Goal: Task Accomplishment & Management: Complete application form

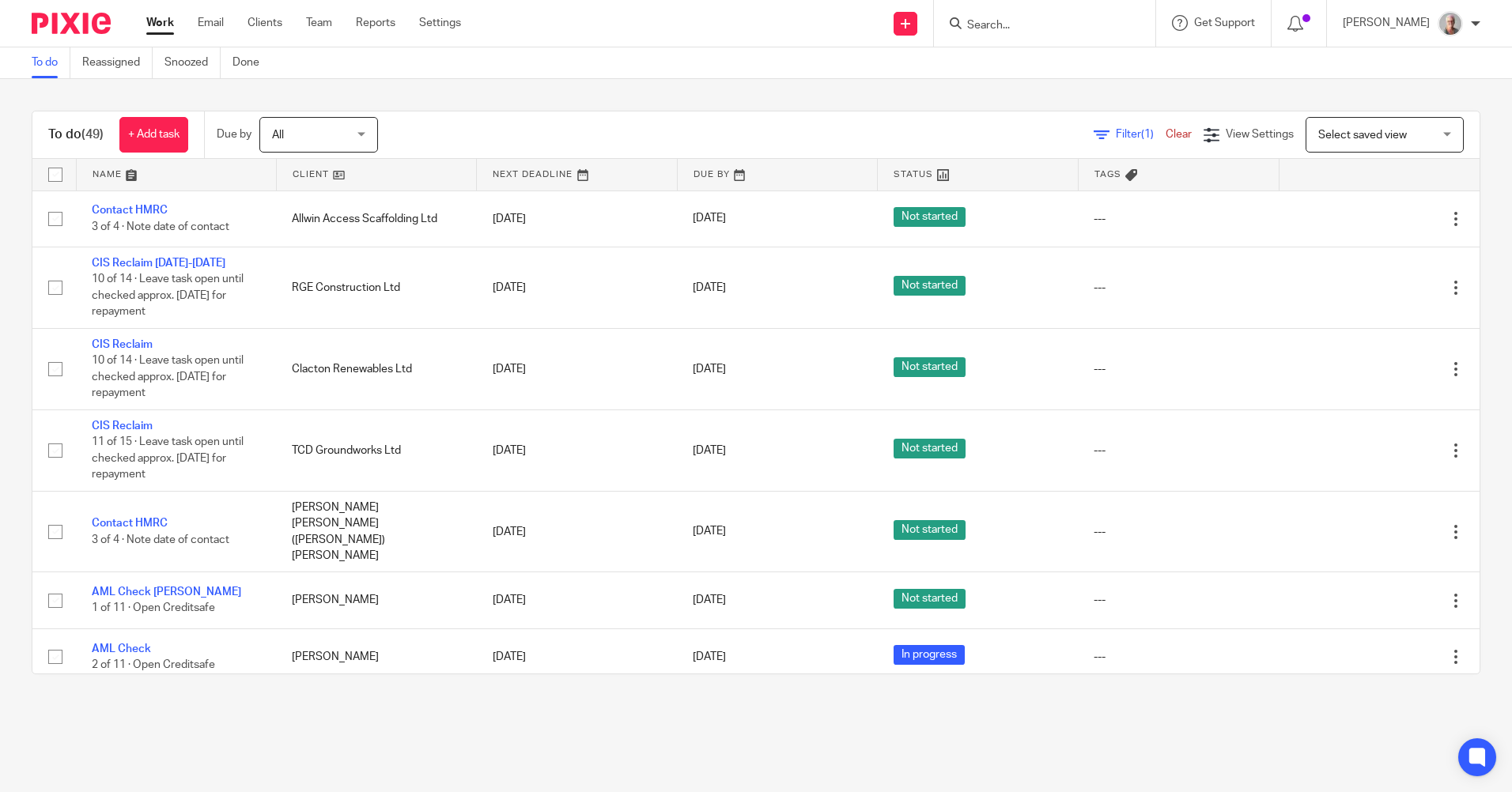
click at [161, 27] on link "Work" at bounding box center [160, 23] width 28 height 16
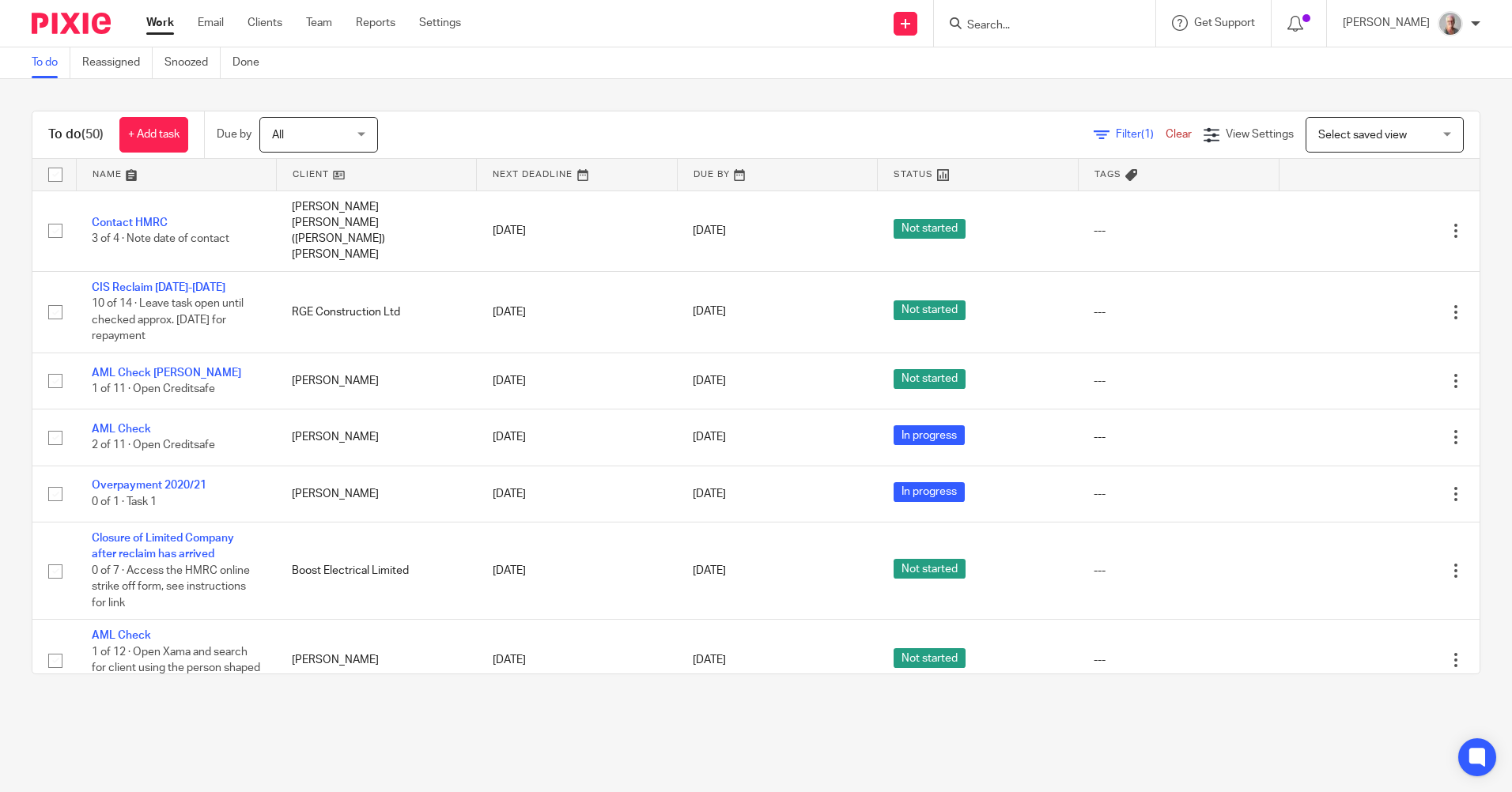
click at [1023, 26] on input "Search" at bounding box center [1036, 26] width 142 height 14
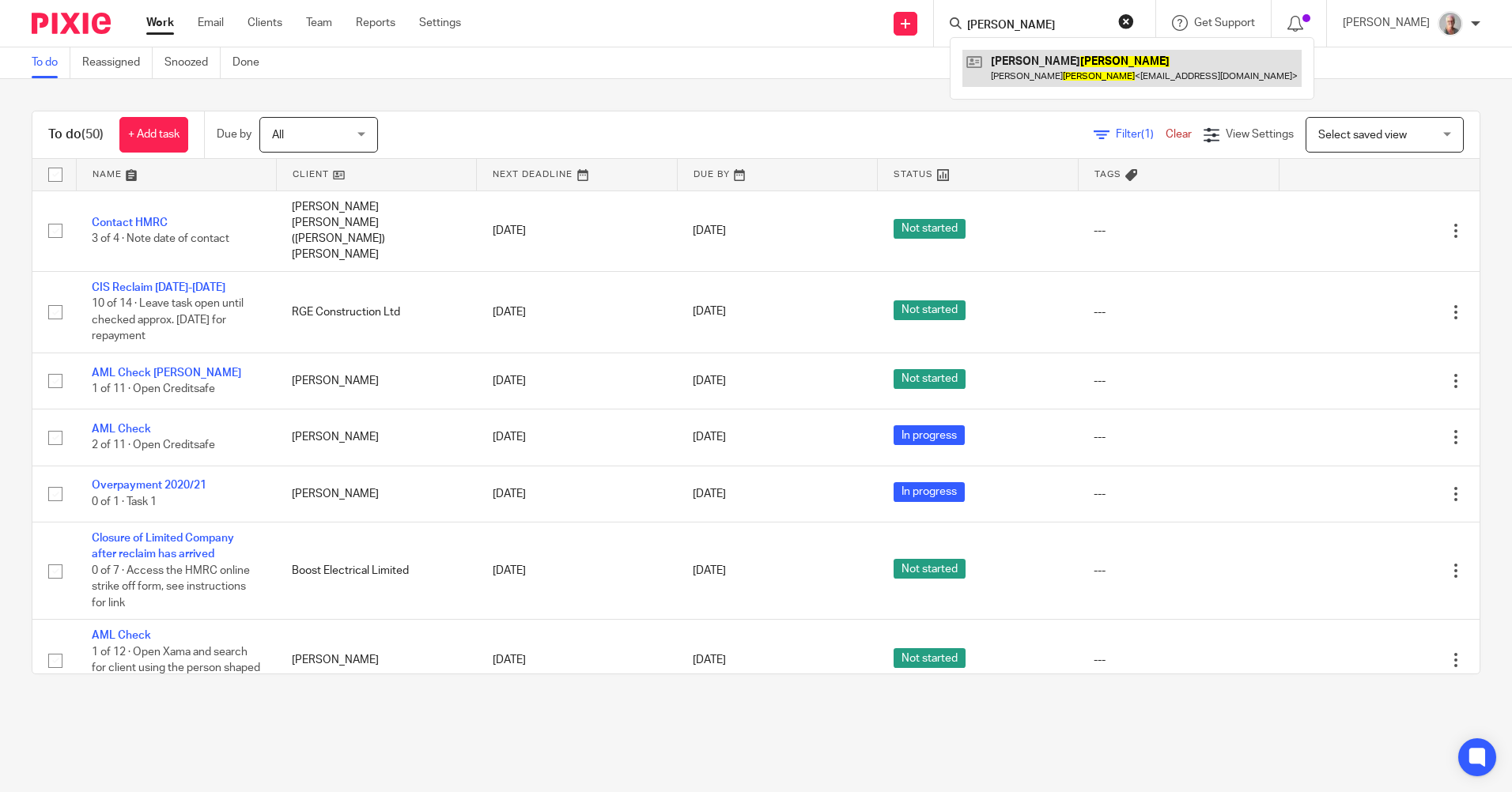
type input "millard"
click at [1047, 64] on link at bounding box center [1131, 68] width 339 height 36
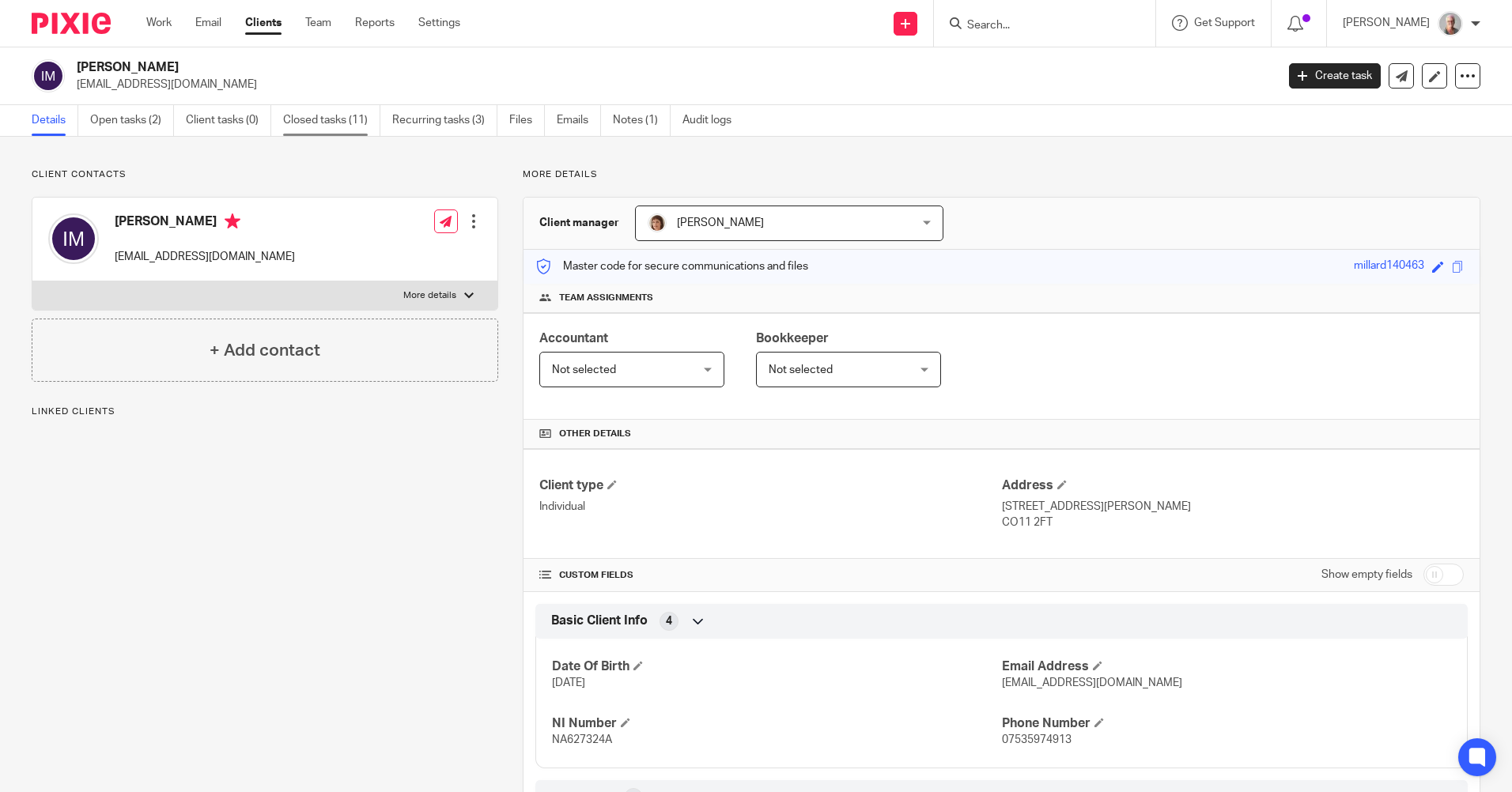
click at [329, 129] on link "Closed tasks (11)" at bounding box center [331, 120] width 97 height 31
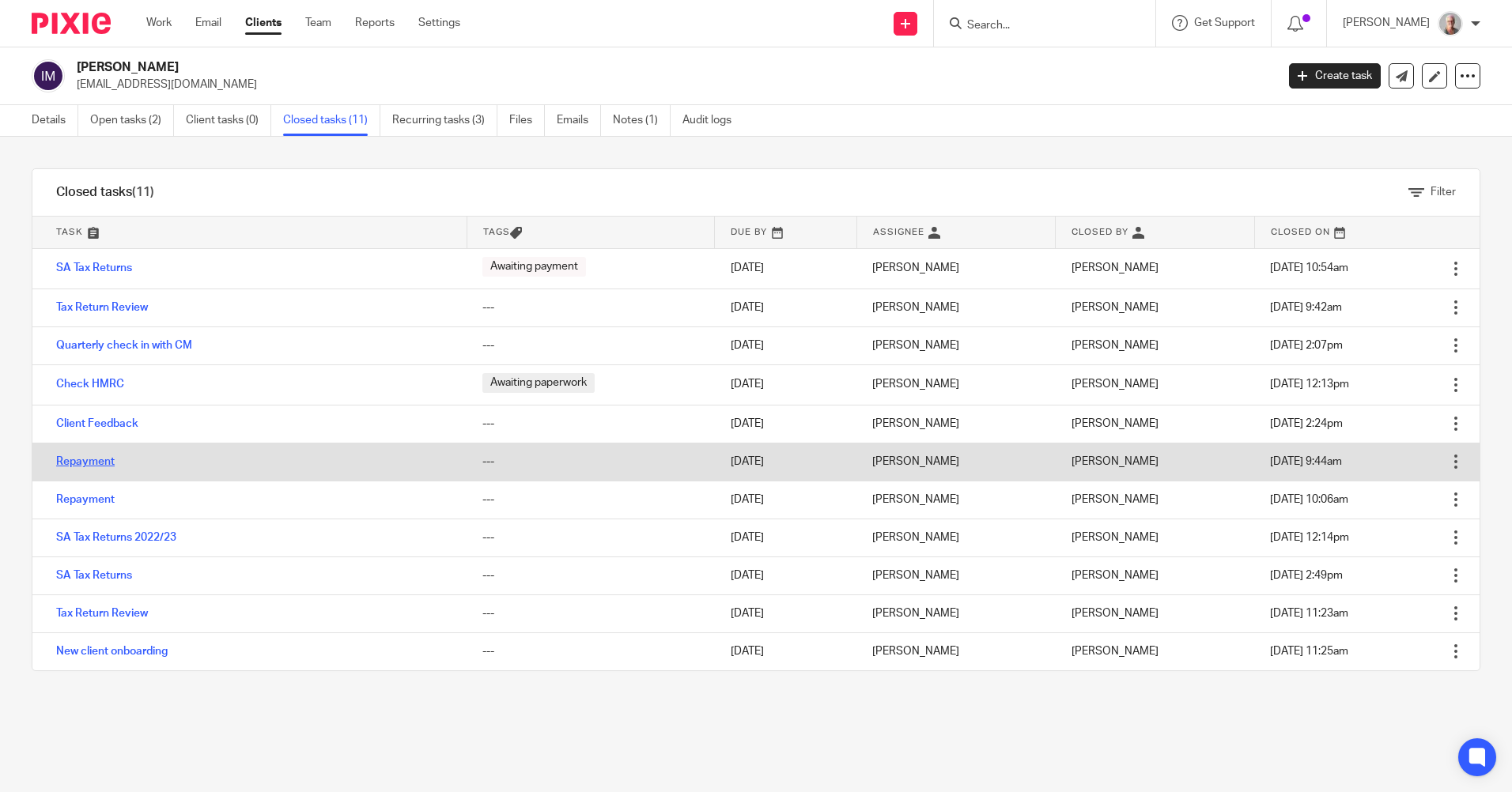
click at [92, 458] on link "Repayment" at bounding box center [85, 460] width 59 height 11
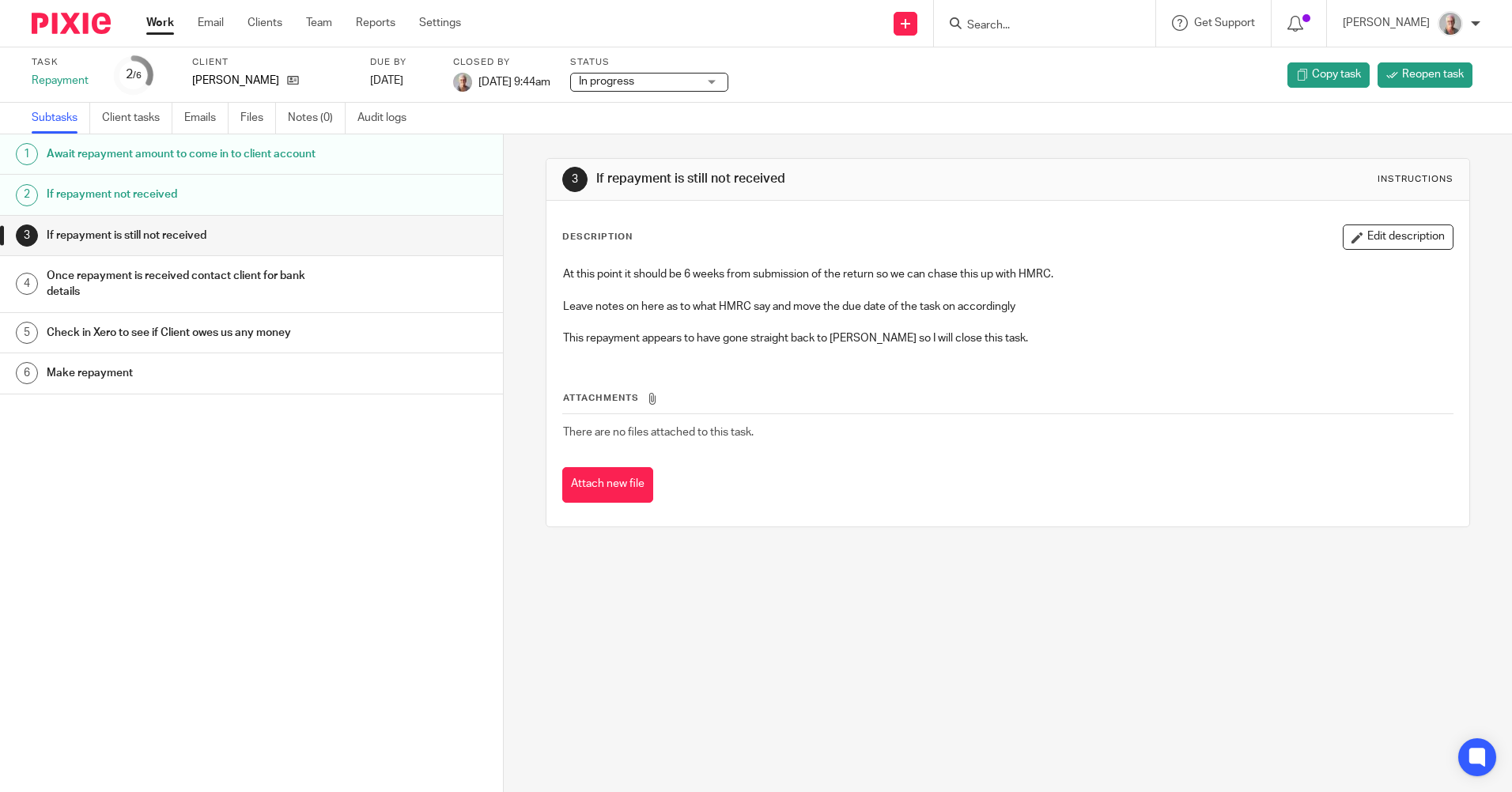
click at [138, 286] on h1 "Once repayment is received contact client for bank details" at bounding box center [194, 284] width 294 height 40
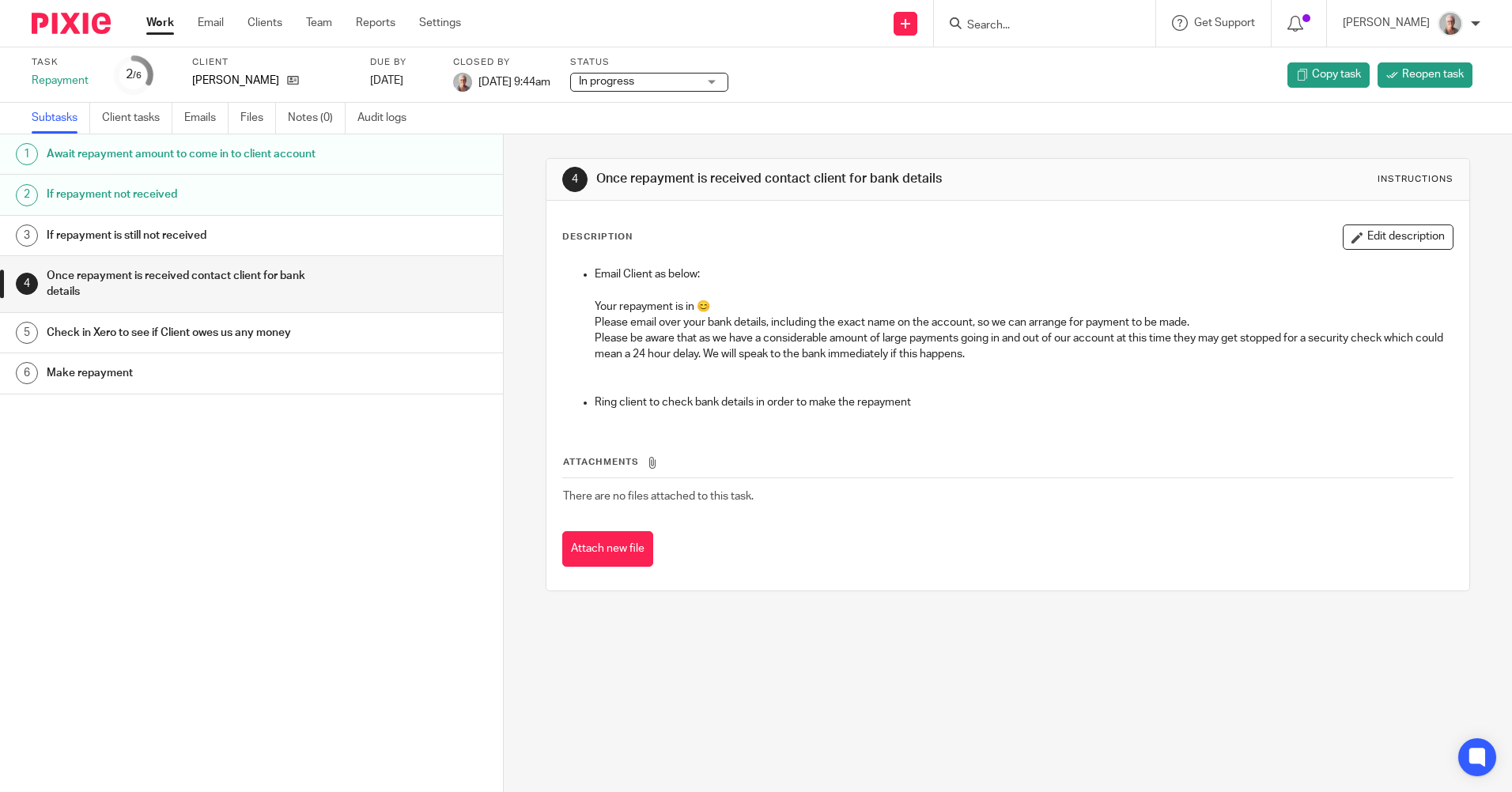
click at [134, 161] on h1 "Await repayment amount to come in to client account" at bounding box center [194, 154] width 294 height 24
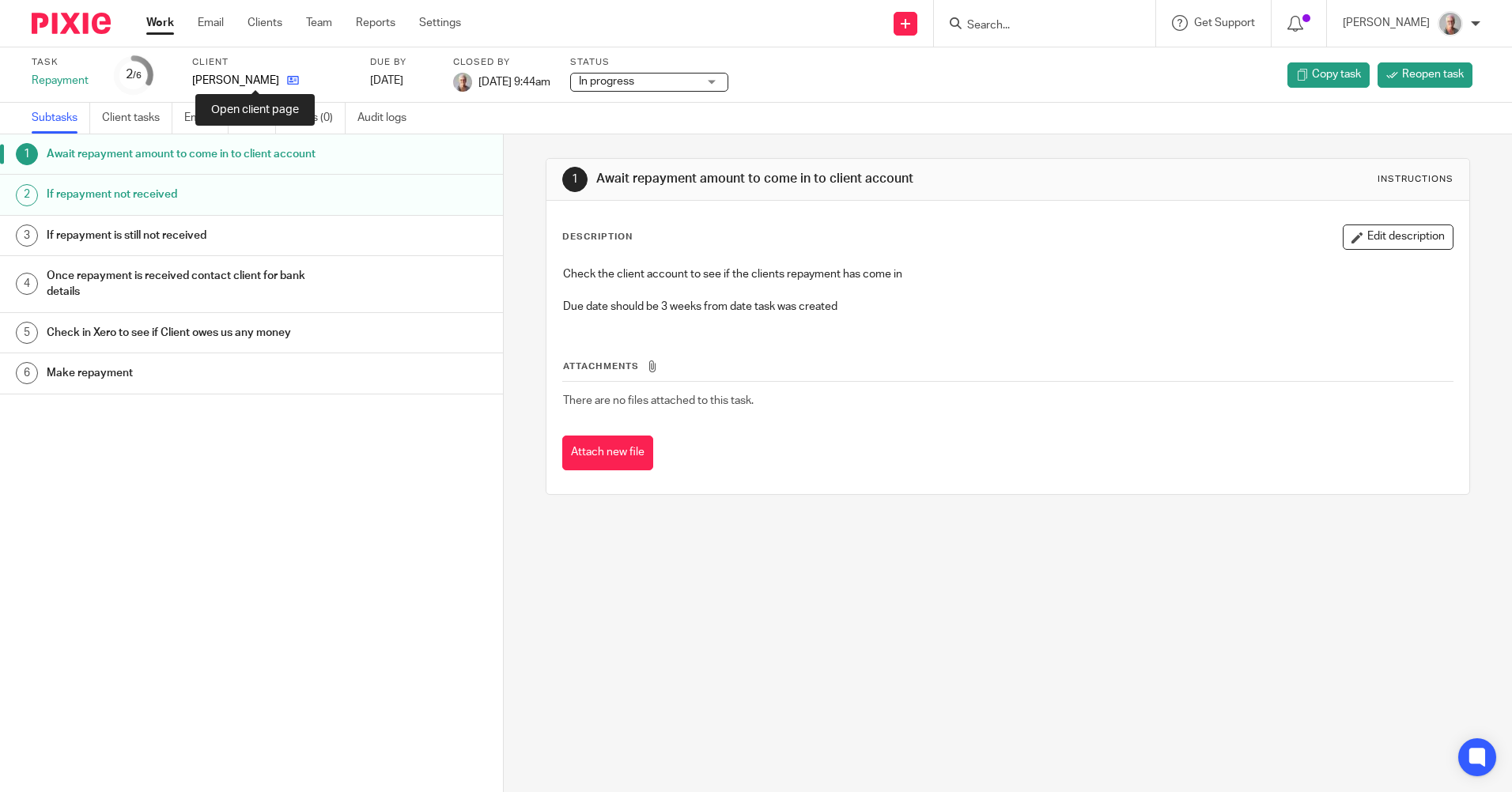
click at [287, 80] on icon at bounding box center [293, 80] width 12 height 12
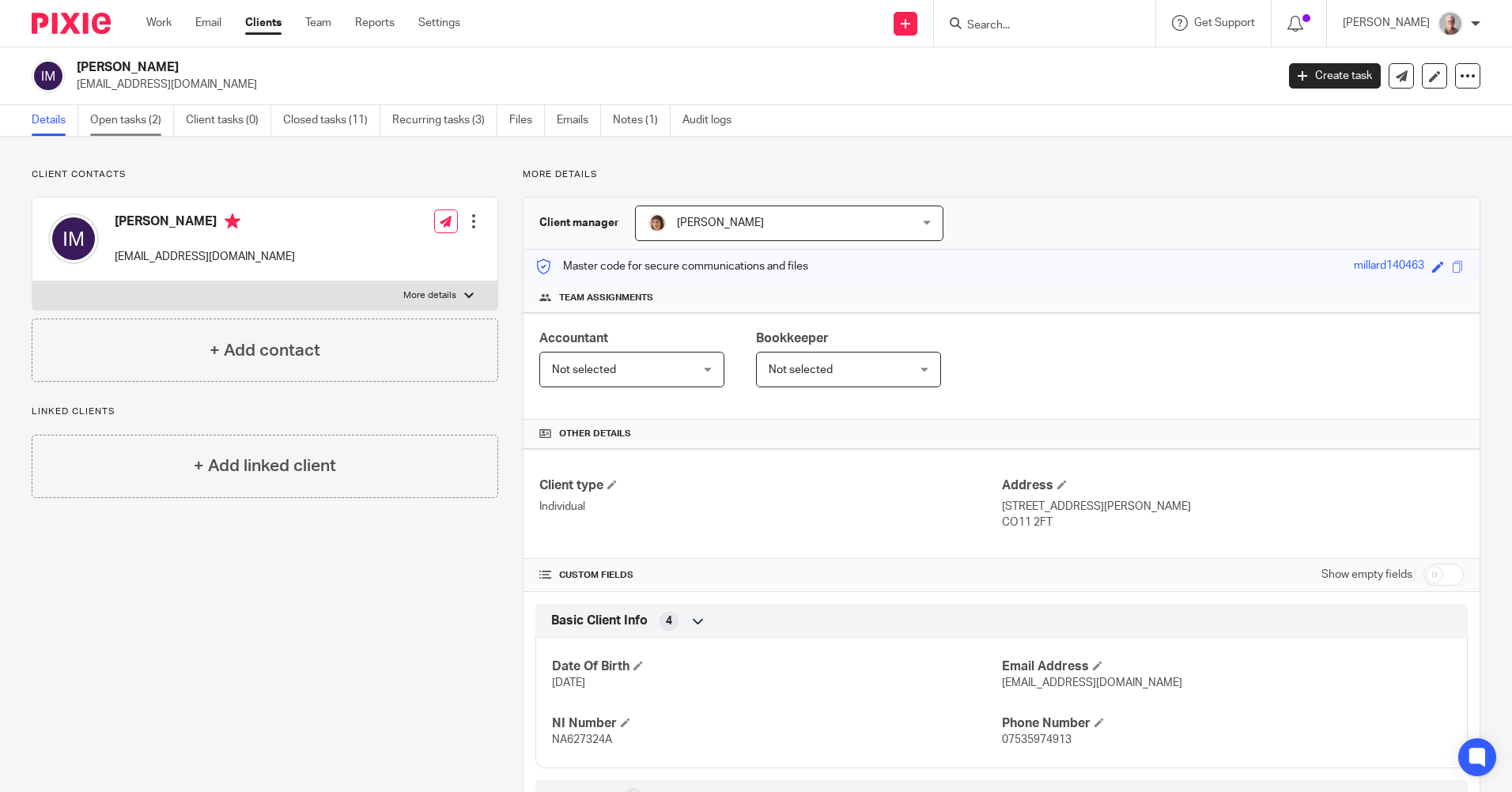
click at [126, 121] on link "Open tasks (2)" at bounding box center [132, 120] width 84 height 31
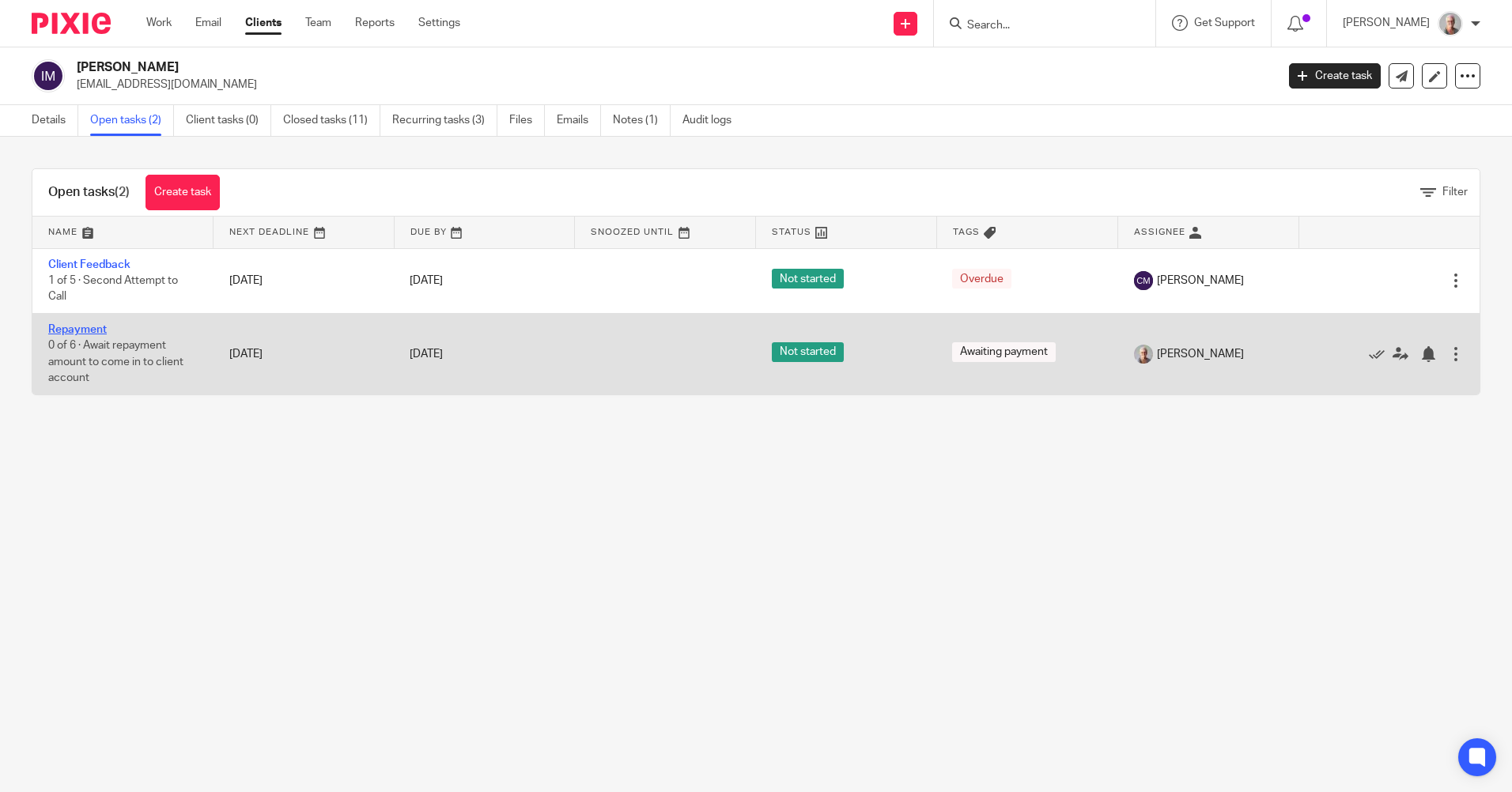
click at [90, 332] on link "Repayment" at bounding box center [77, 329] width 59 height 11
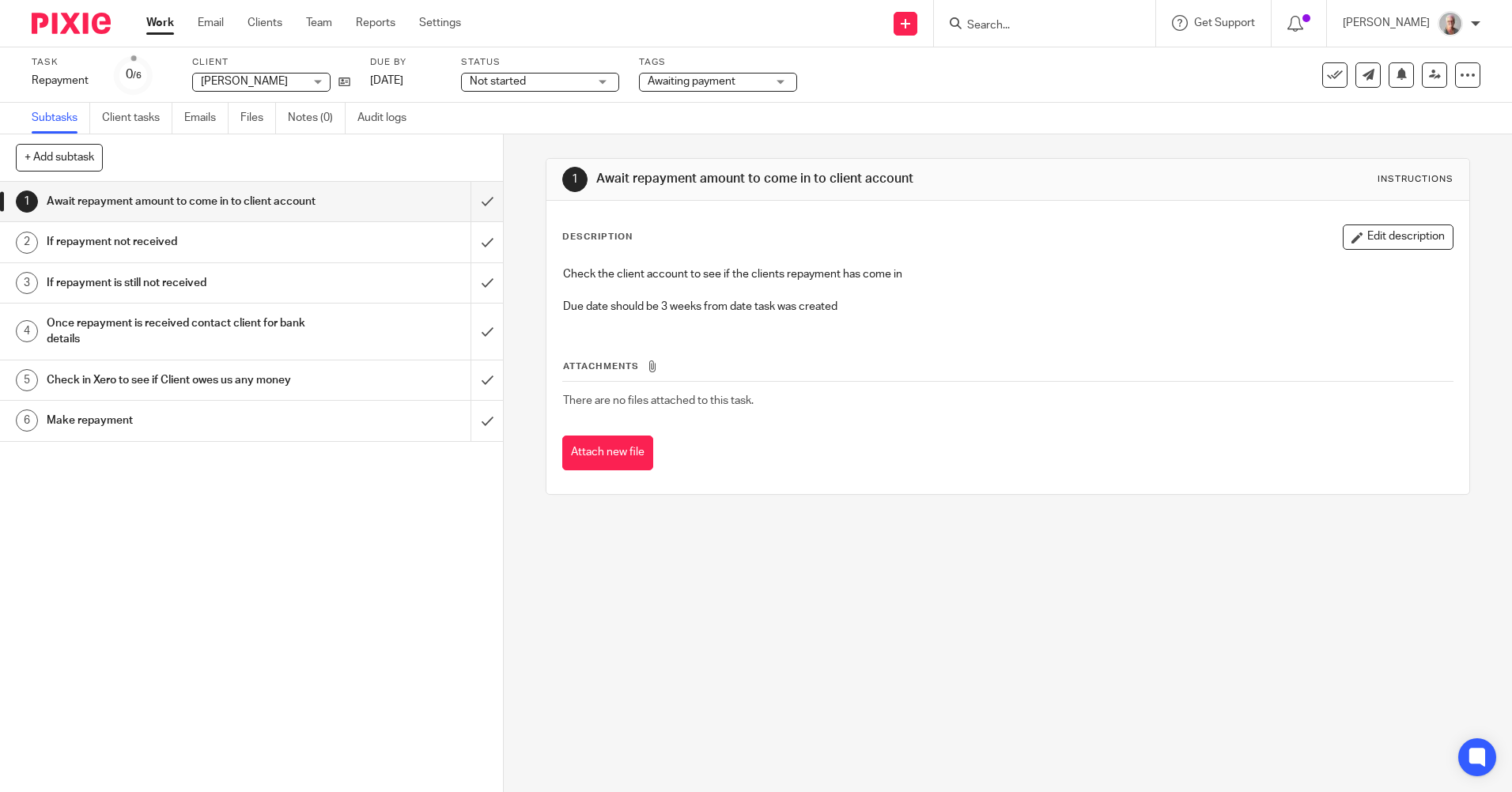
click at [151, 211] on h1 "Await repayment amount to come in to client account" at bounding box center [183, 202] width 272 height 24
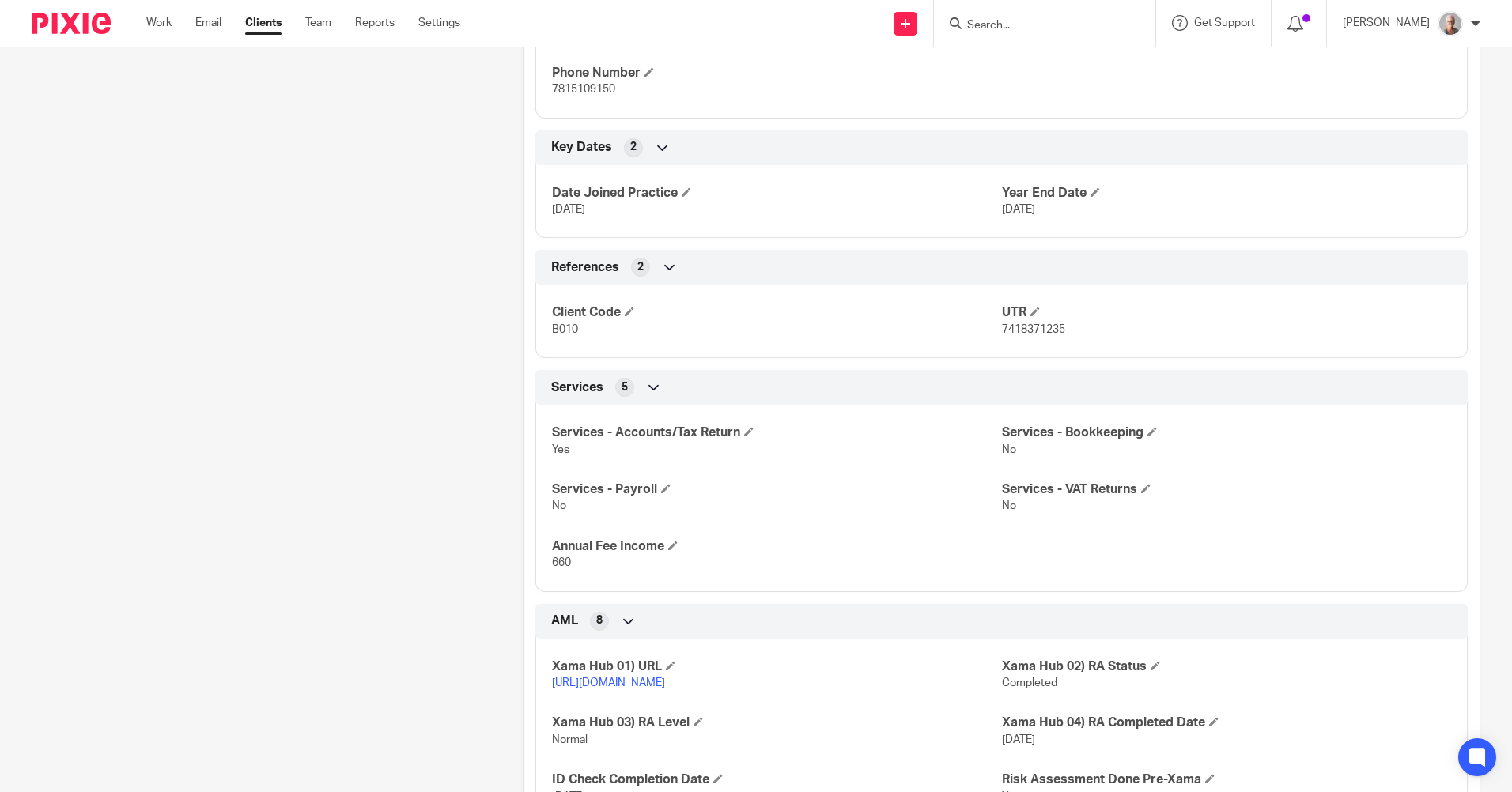
scroll to position [816, 0]
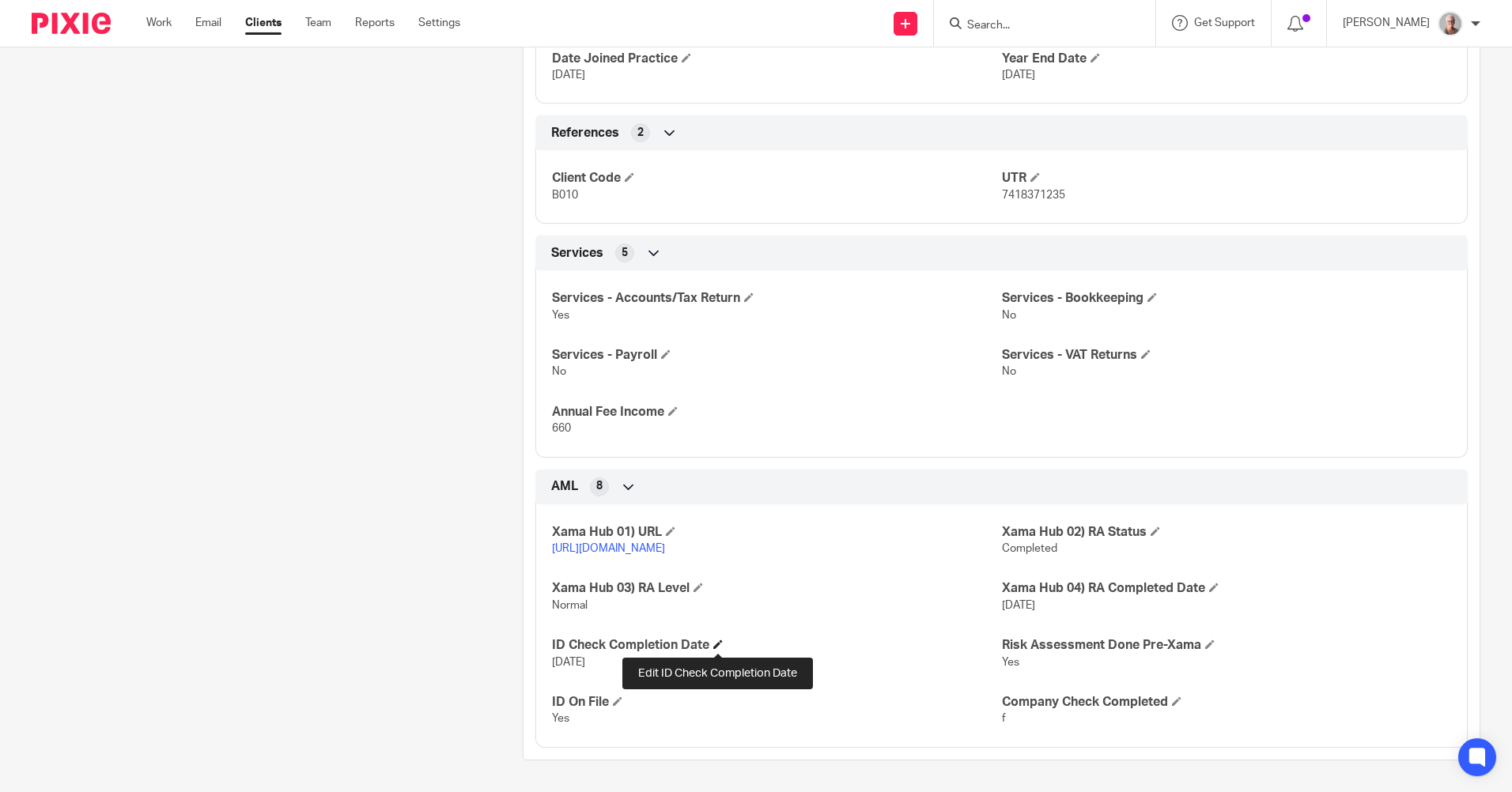
click at [720, 645] on span at bounding box center [718, 643] width 9 height 9
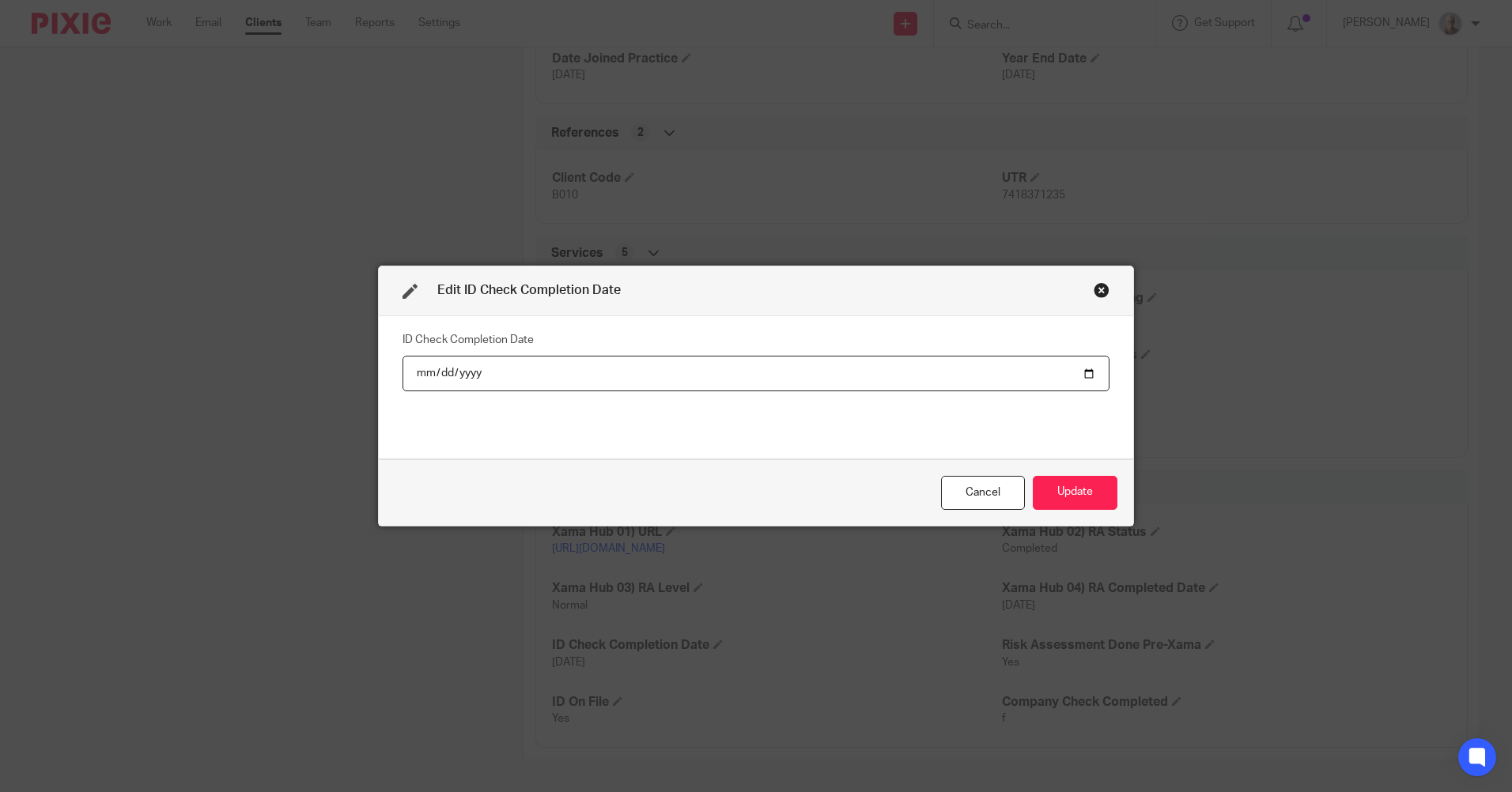
type input "[DATE]"
type input "2025-08-20"
click at [1067, 501] on button "Update" at bounding box center [1074, 492] width 85 height 34
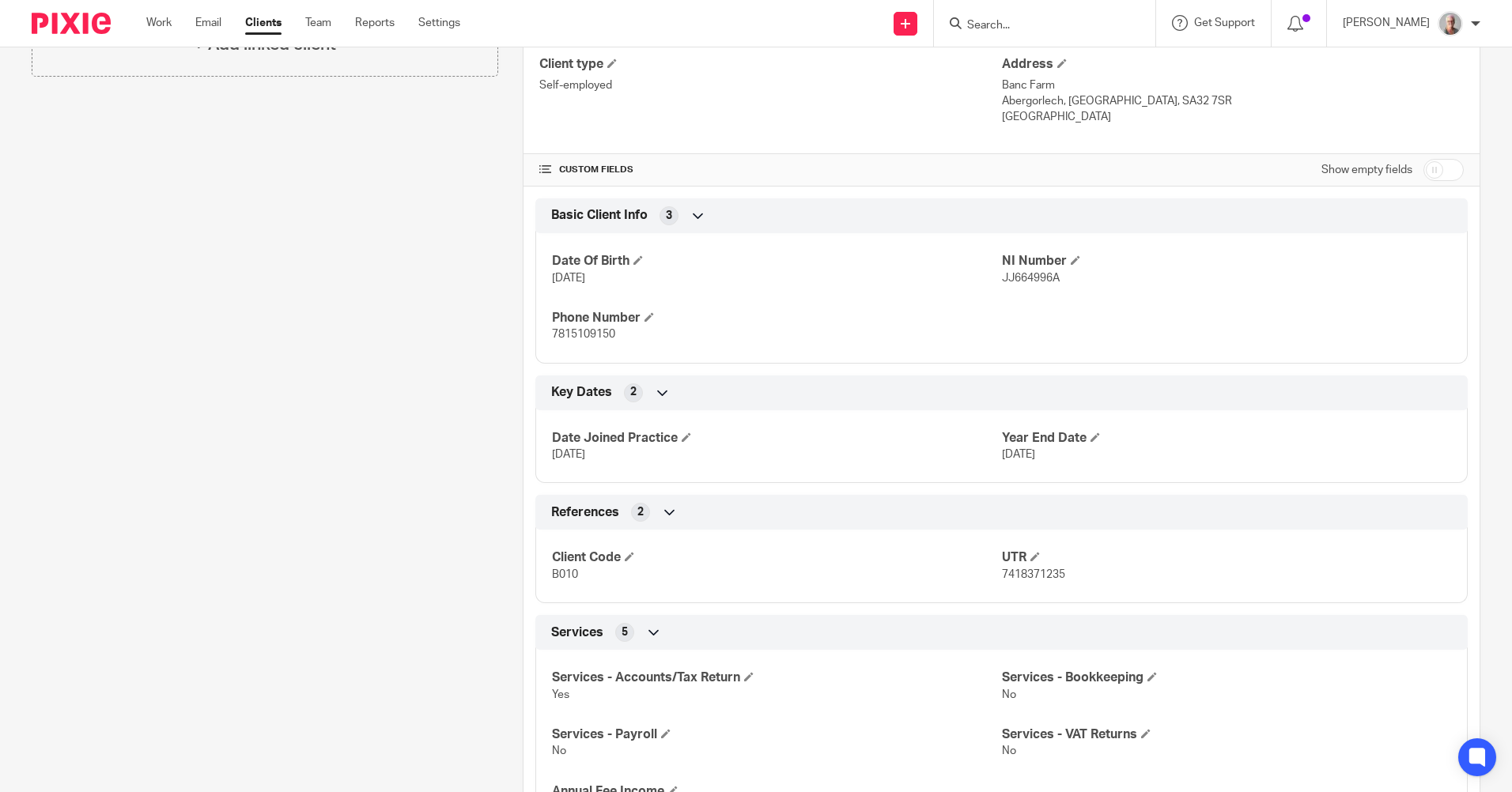
scroll to position [0, 0]
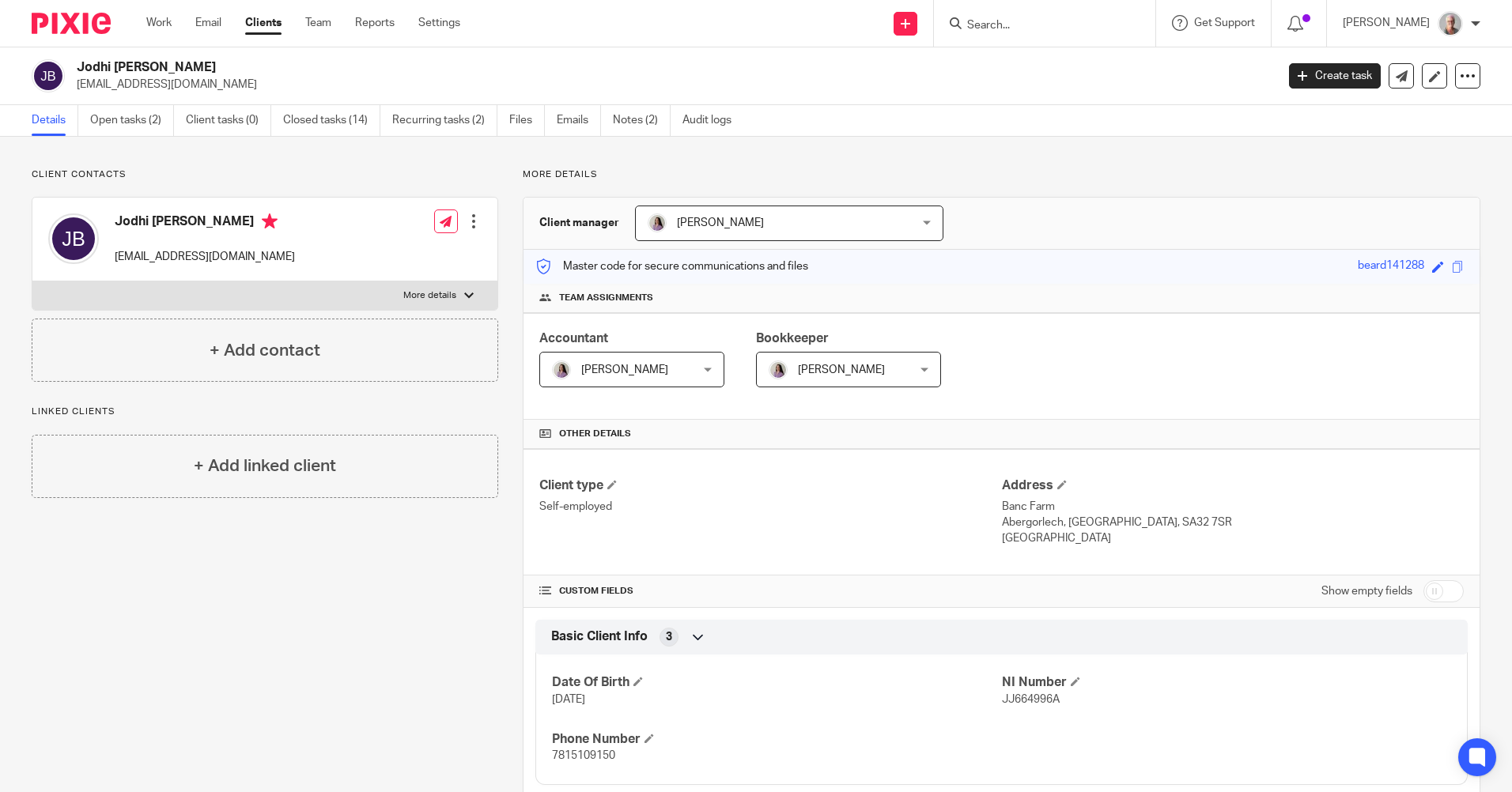
click at [1031, 23] on input "Search" at bounding box center [1036, 26] width 142 height 14
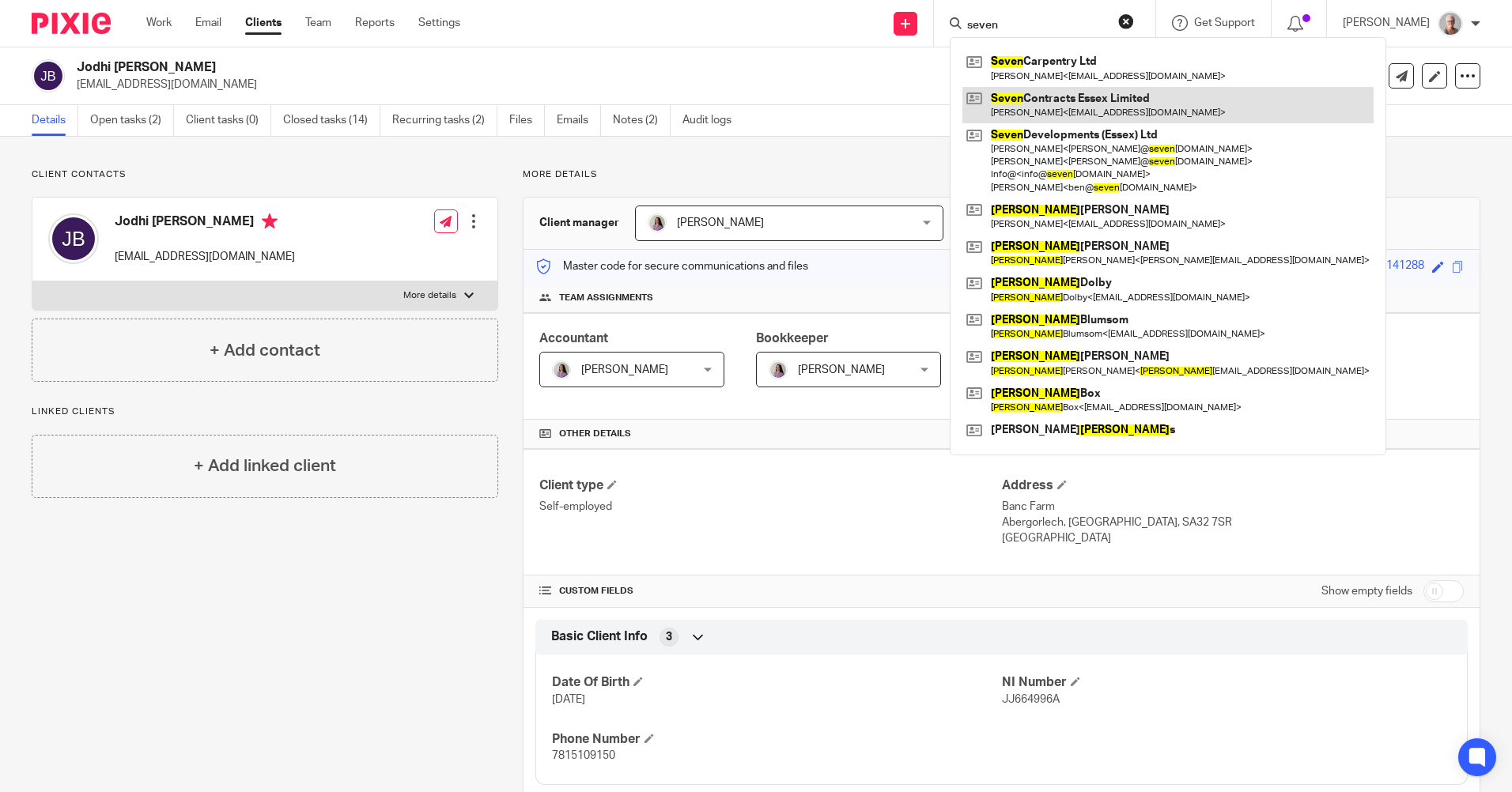
type input "seven"
click at [1073, 103] on link at bounding box center [1167, 105] width 411 height 36
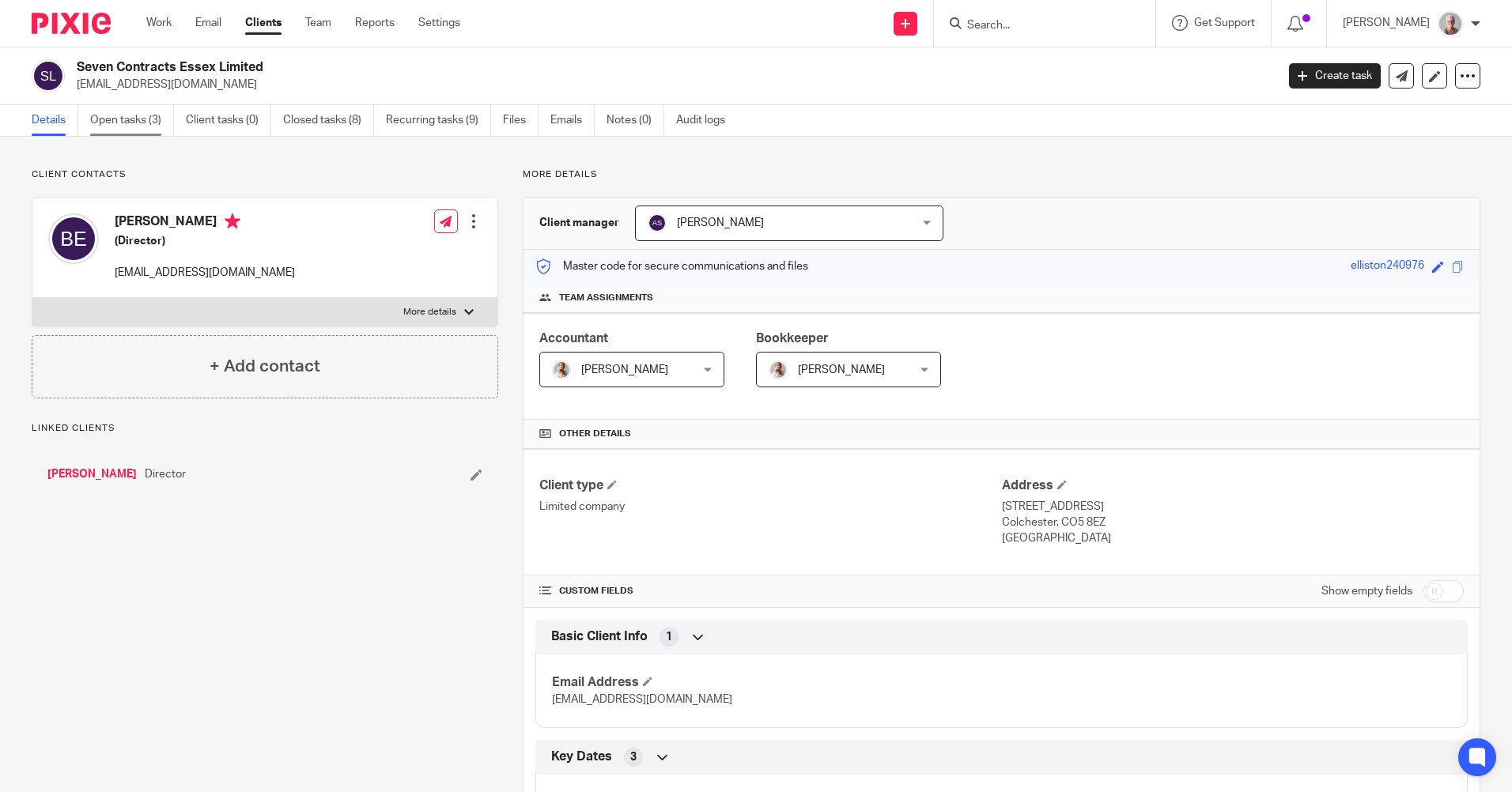
click at [127, 127] on link "Open tasks (3)" at bounding box center [132, 120] width 84 height 31
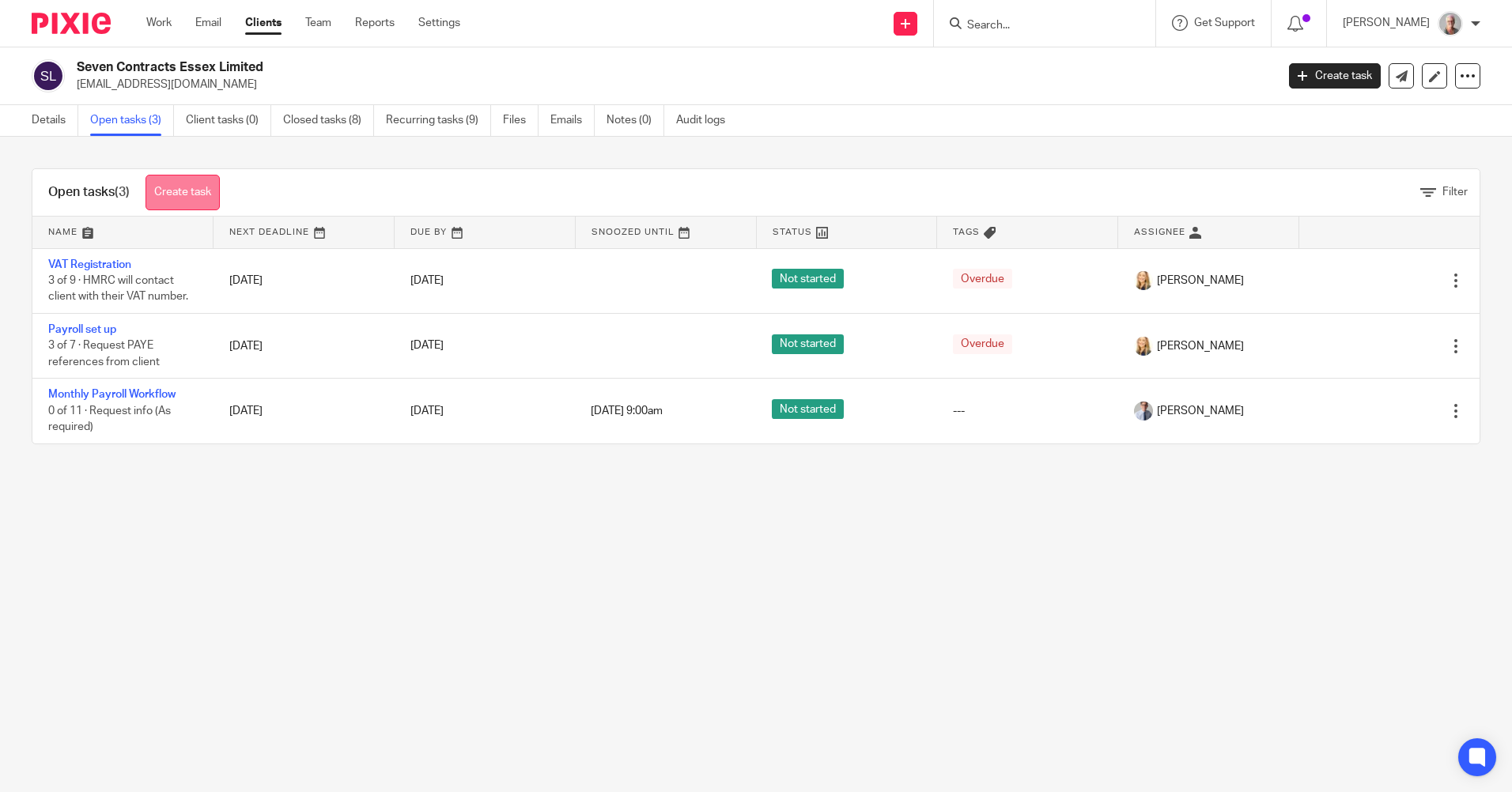
click at [191, 190] on link "Create task" at bounding box center [183, 193] width 74 height 36
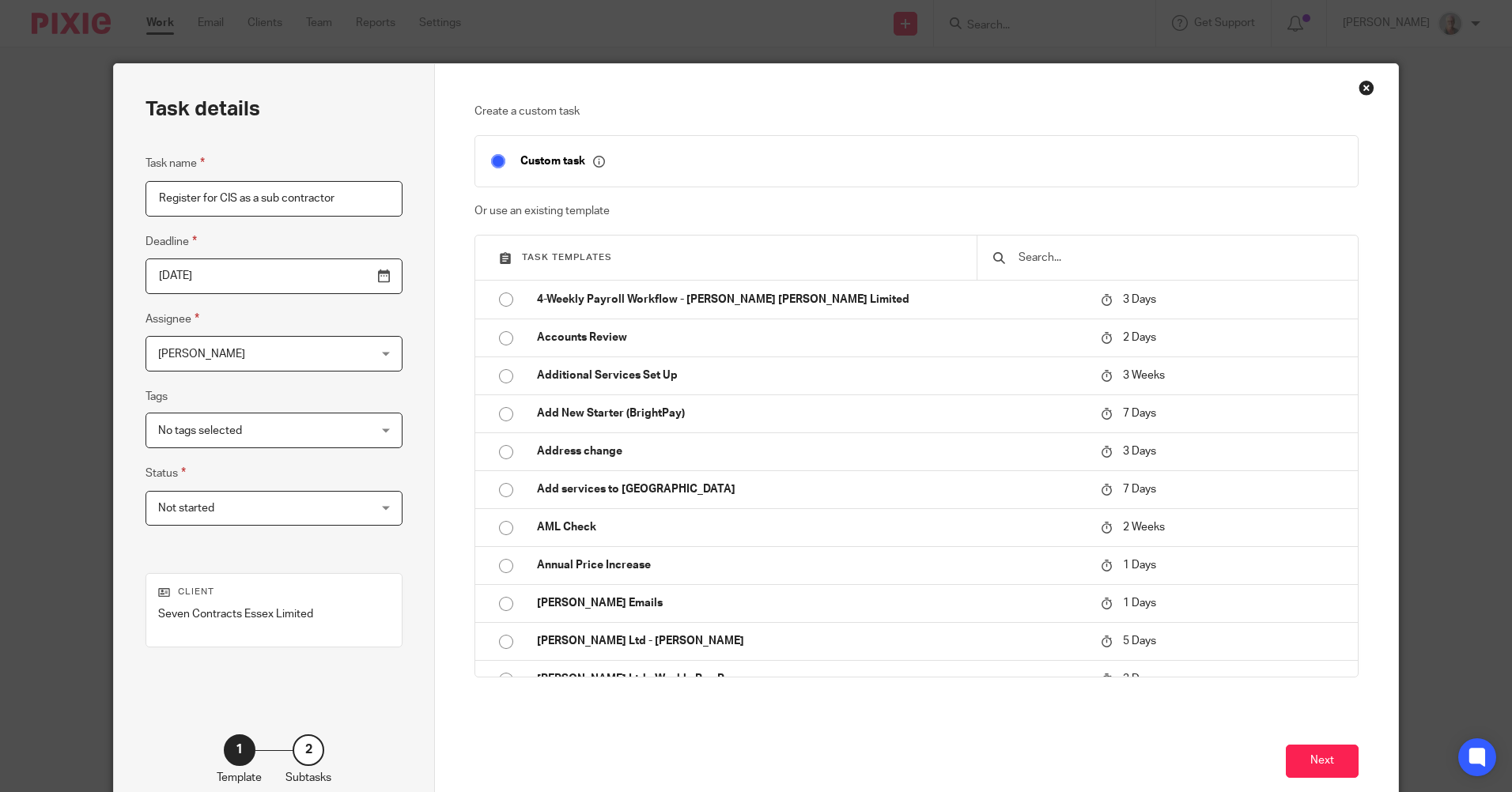
type input "Register for CIS as a sub contractor"
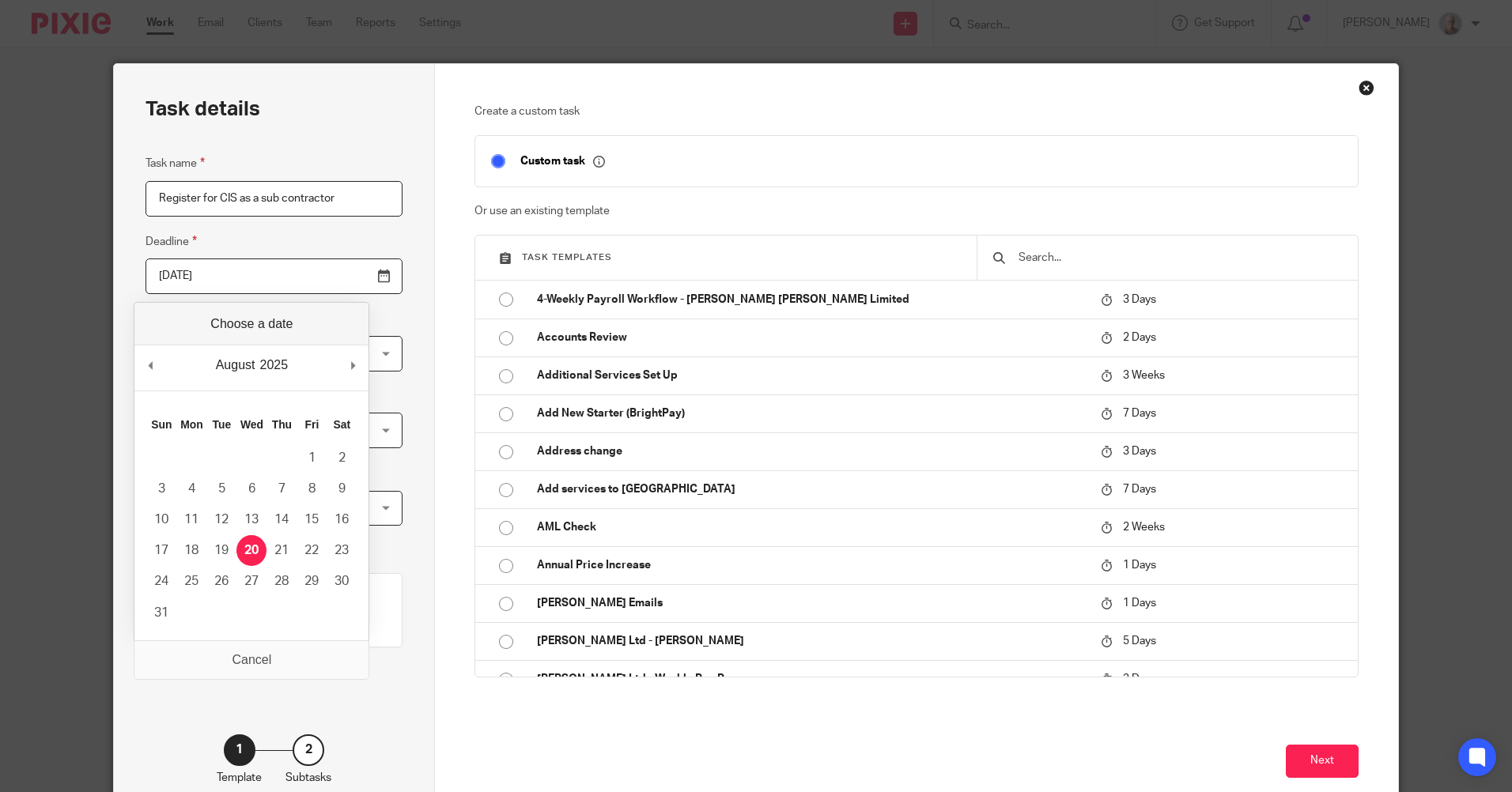
click at [347, 280] on input "[DATE]" at bounding box center [274, 277] width 257 height 36
type input "2025-08-29"
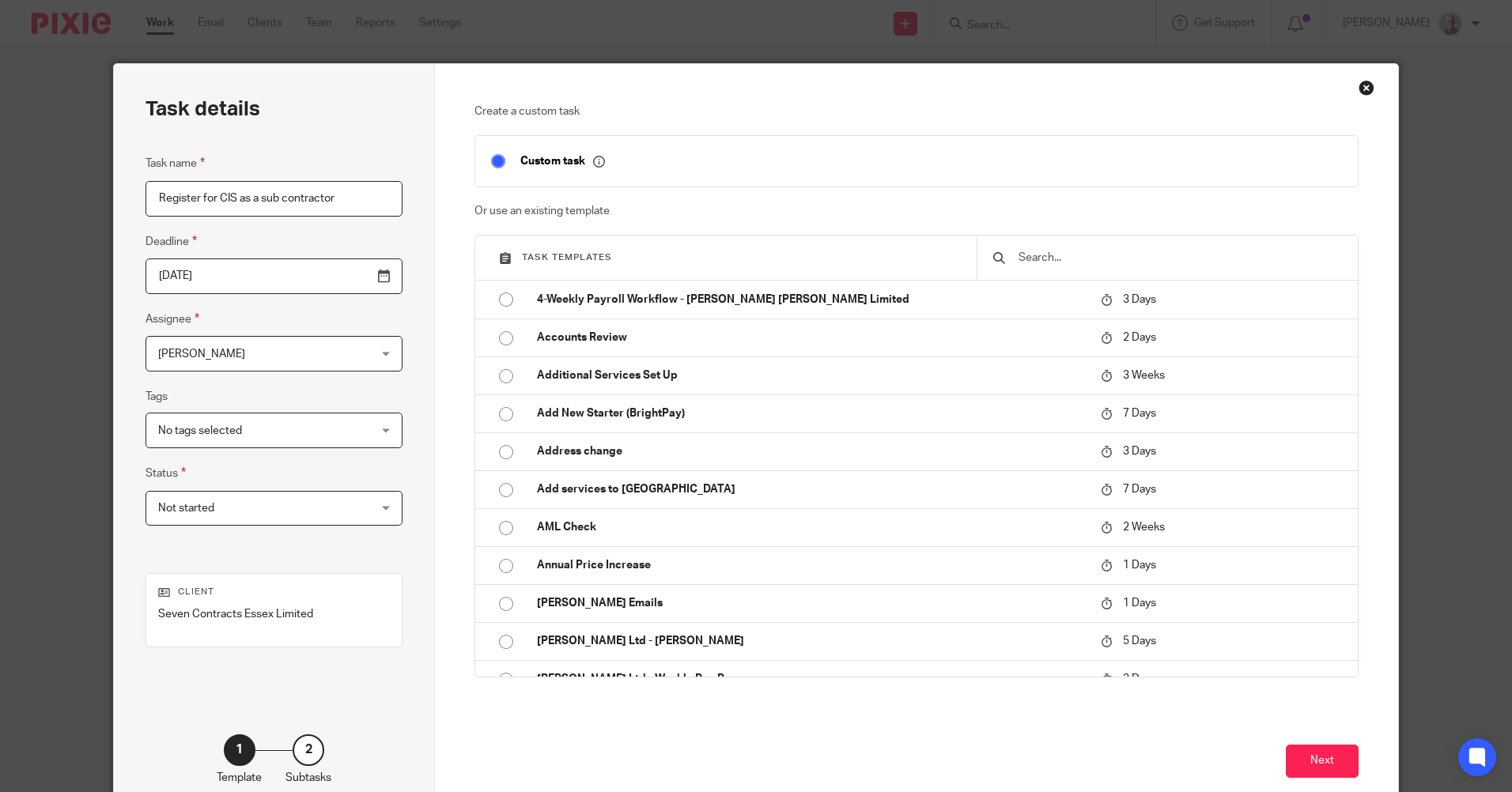
drag, startPoint x: 309, startPoint y: 584, endPoint x: 407, endPoint y: 609, distance: 101.1
click at [1312, 758] on button "Next" at bounding box center [1321, 761] width 73 height 34
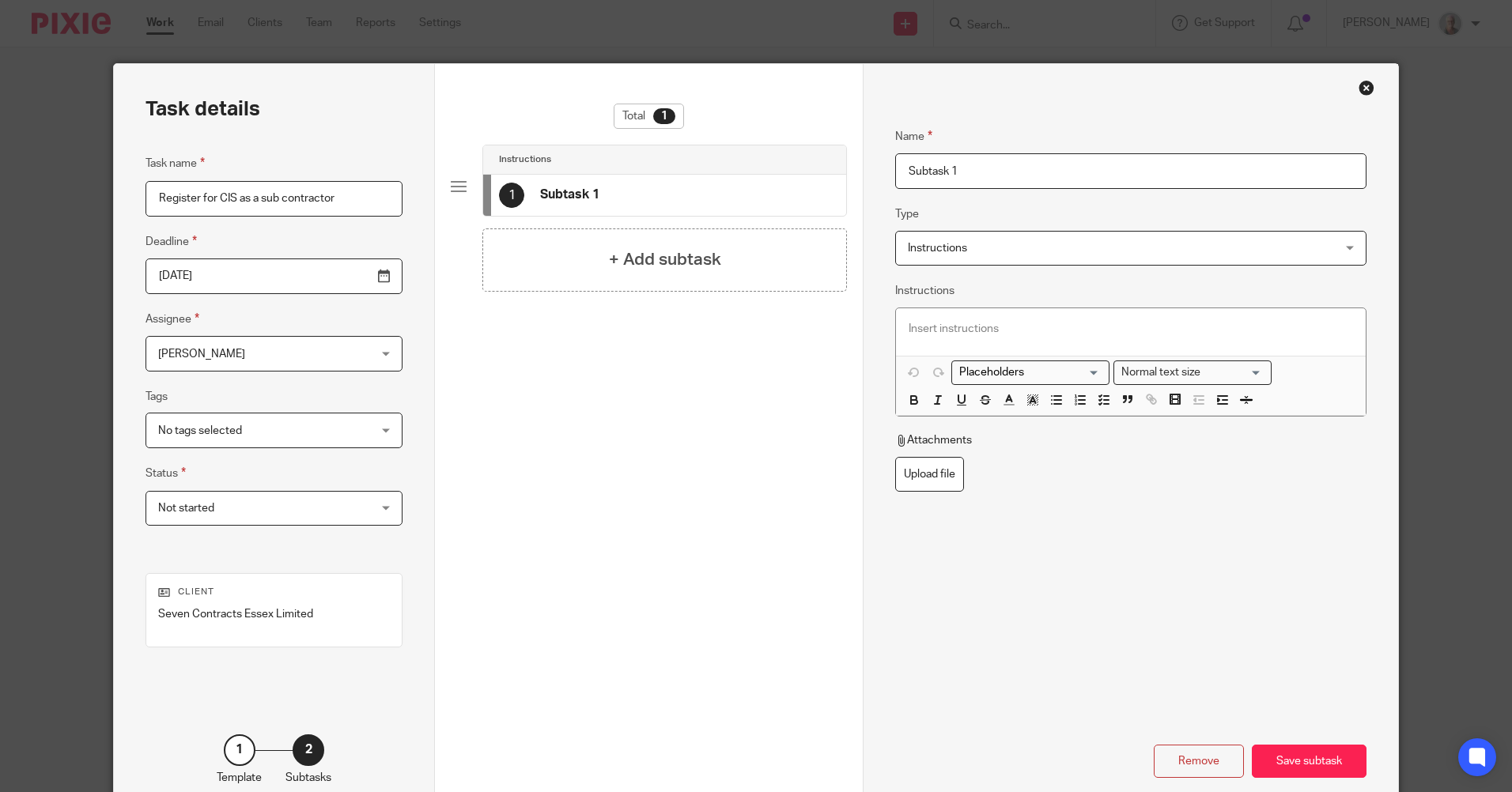
drag, startPoint x: 970, startPoint y: 172, endPoint x: 868, endPoint y: 172, distance: 102.0
click at [868, 172] on div "Name Subtask 1 Type Instructions Instructions Instructions Document signing - r…" at bounding box center [1129, 440] width 535 height 753
type input "Register online"
click at [1313, 761] on div "Save subtask" at bounding box center [1308, 761] width 115 height 34
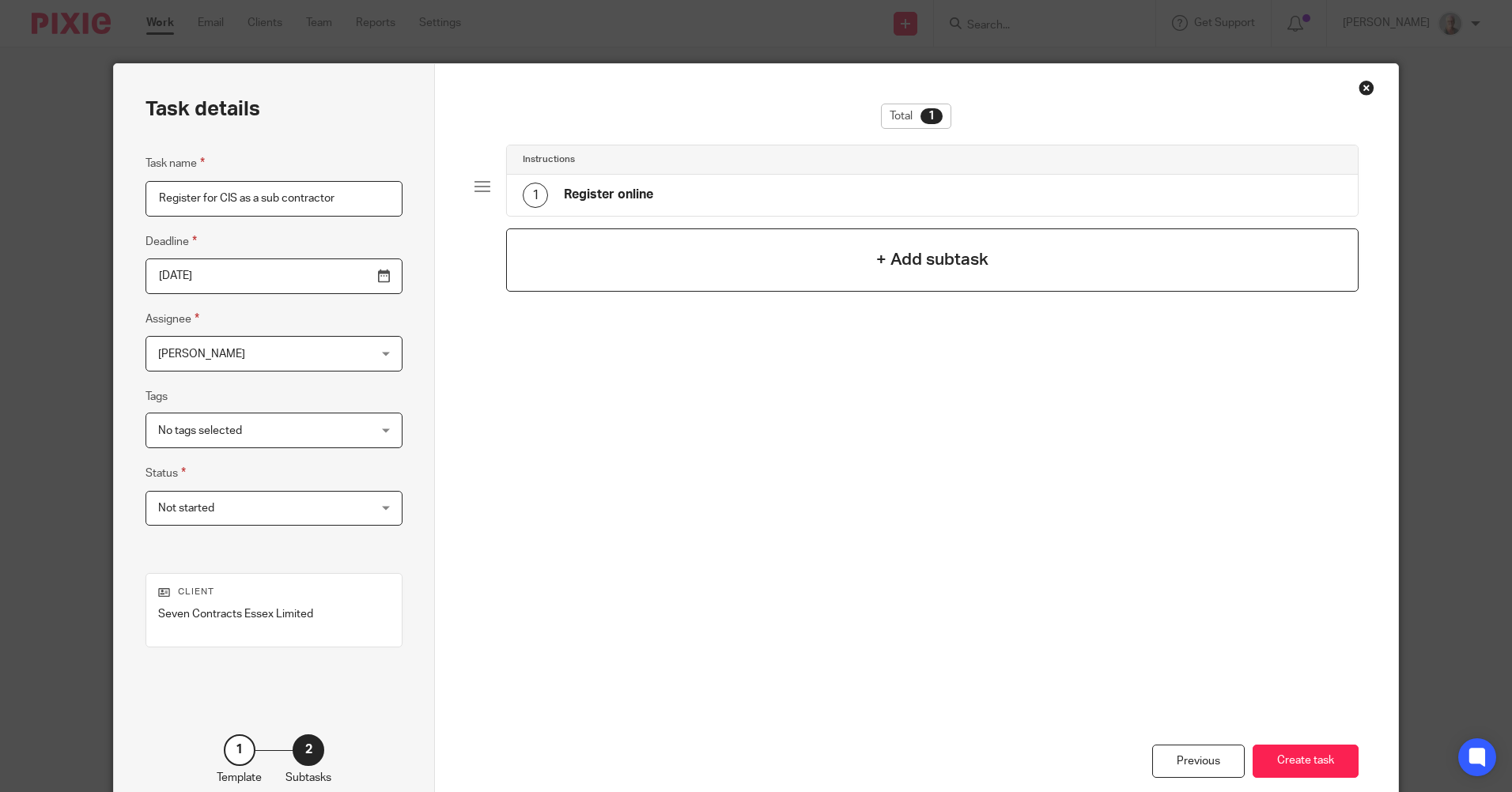
click at [955, 264] on h4 "+ Add subtask" at bounding box center [932, 260] width 112 height 25
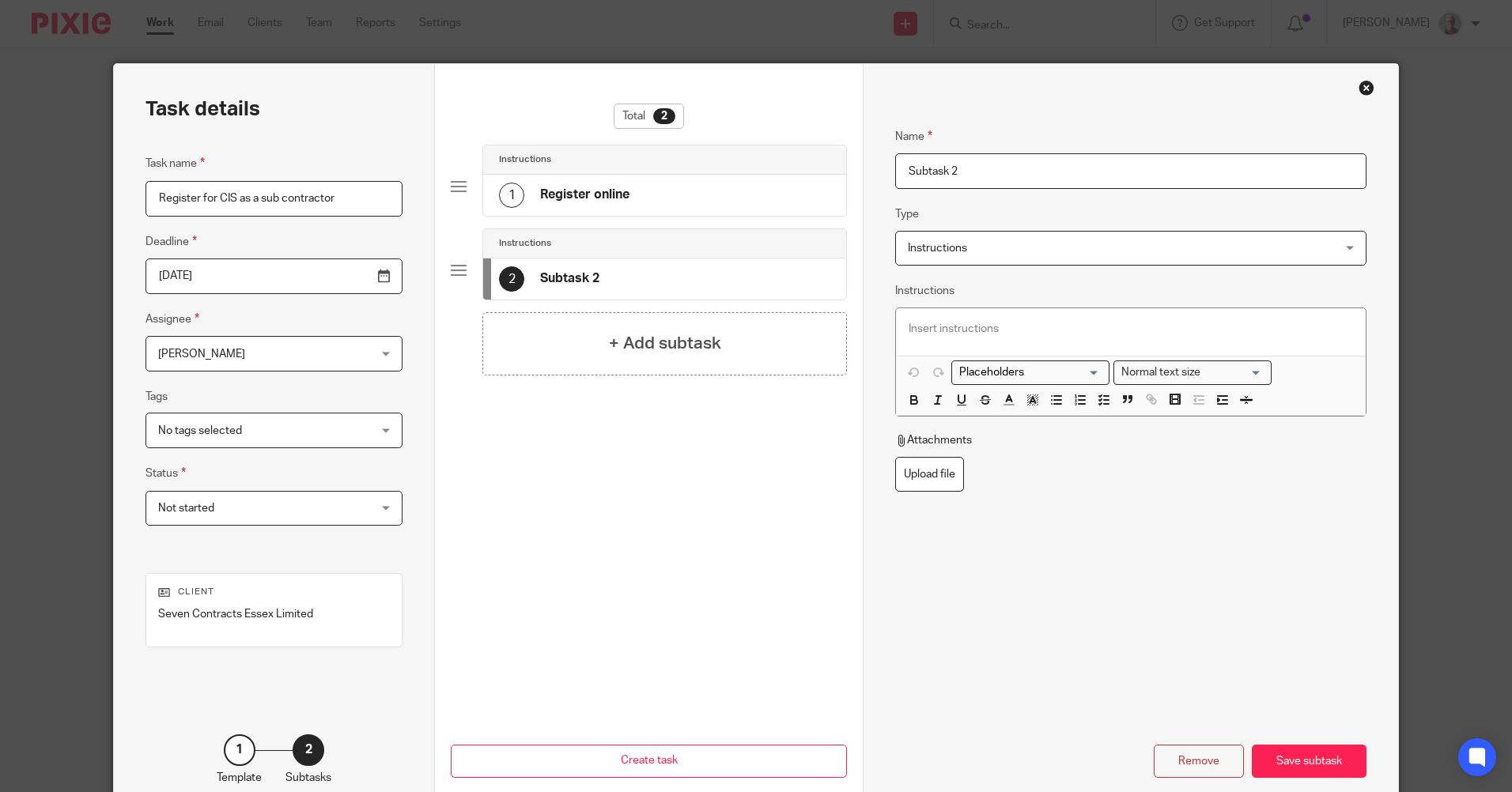
drag, startPoint x: 955, startPoint y: 170, endPoint x: 890, endPoint y: 170, distance: 65.0
click at [895, 170] on input "Subtask 2" at bounding box center [1130, 171] width 471 height 36
type input "Check that this has been completed"
click at [1309, 762] on div "Save subtask" at bounding box center [1308, 761] width 115 height 34
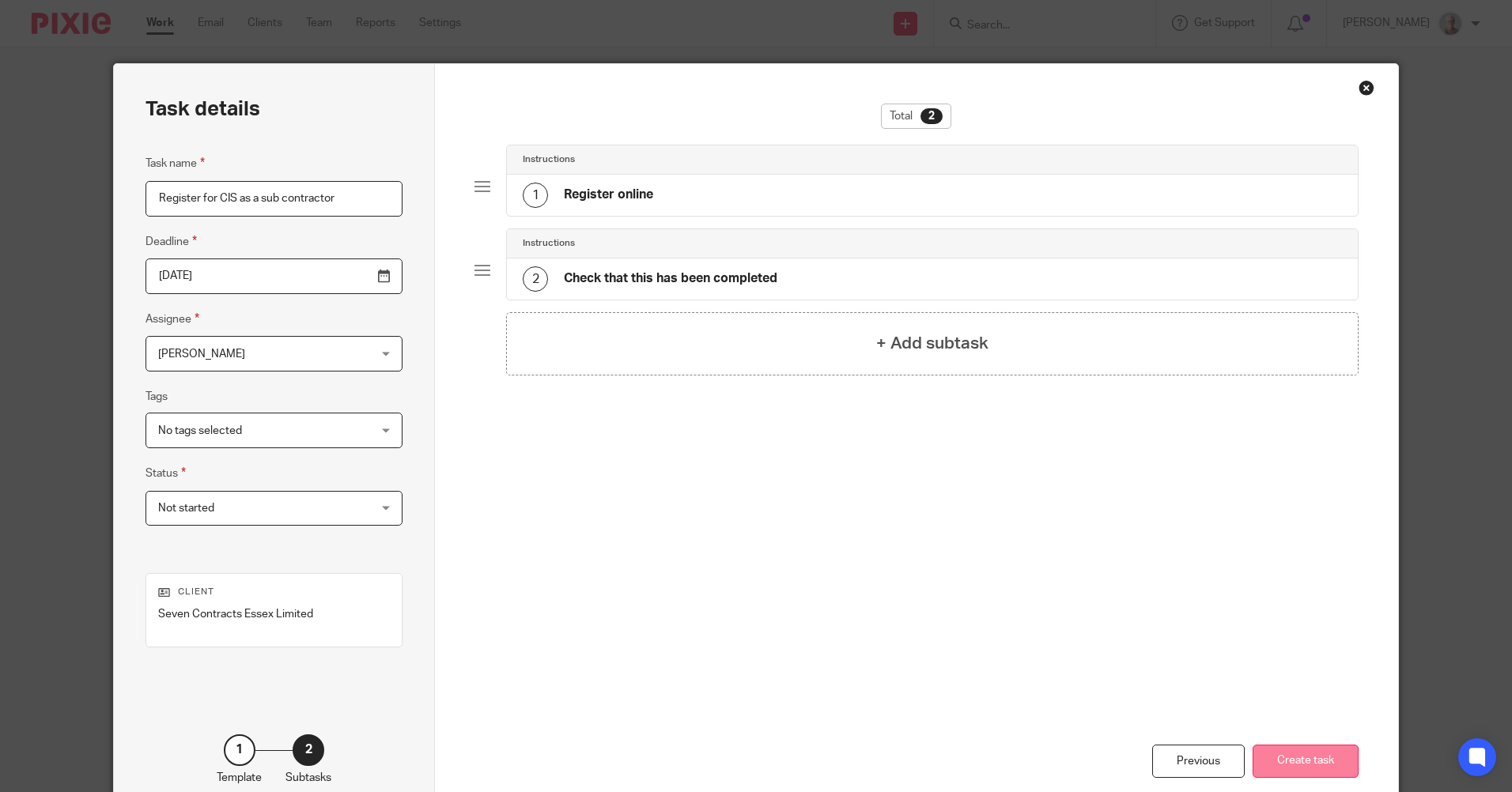
click at [1299, 758] on button "Create task" at bounding box center [1305, 761] width 106 height 34
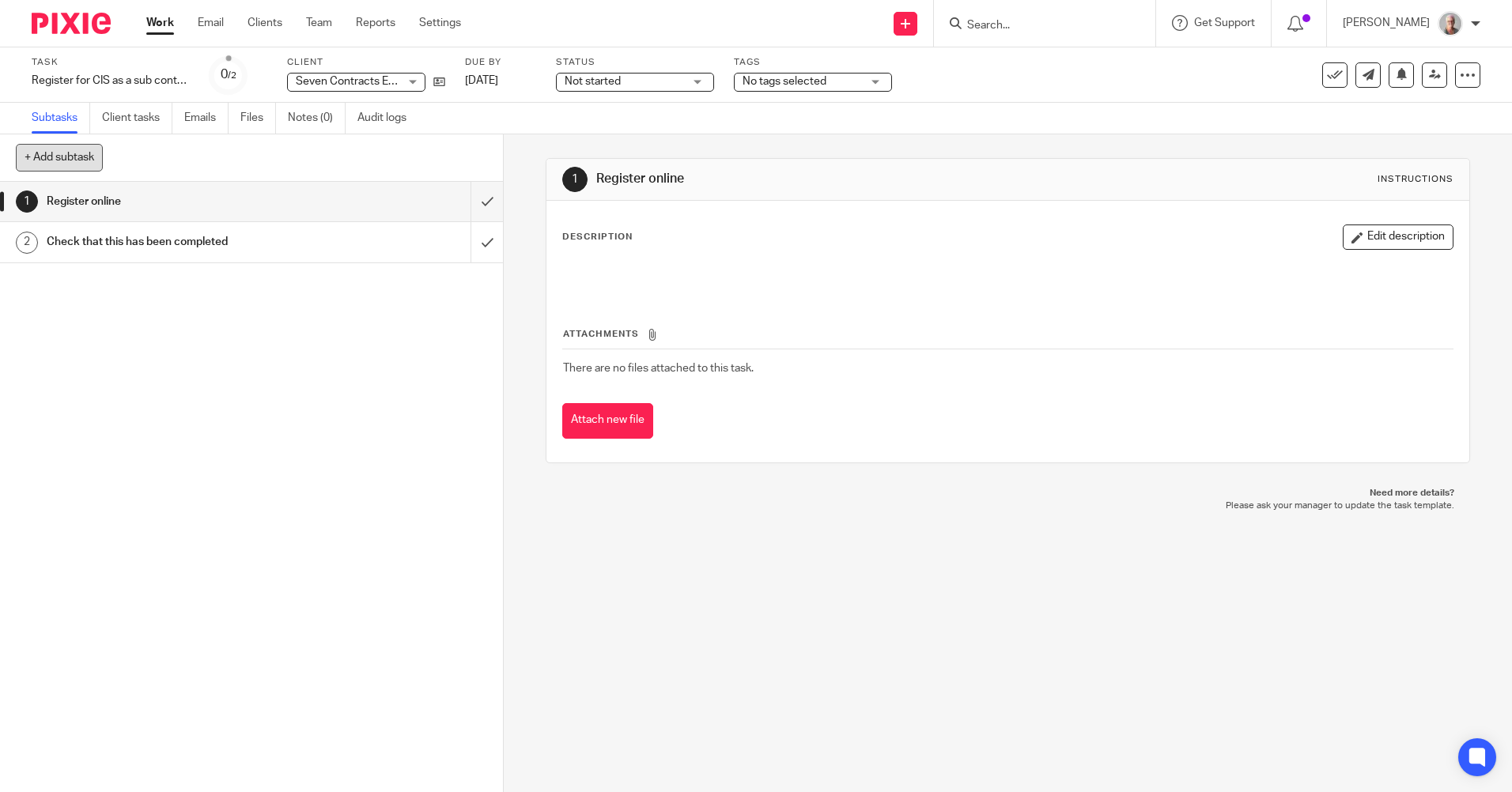
click at [83, 161] on button "+ Add subtask" at bounding box center [59, 157] width 87 height 27
click at [457, 157] on p "+ Add" at bounding box center [464, 158] width 46 height 27
drag, startPoint x: 119, startPoint y: 153, endPoint x: 34, endPoint y: 161, distance: 85.4
click at [34, 161] on input "text" at bounding box center [195, 158] width 358 height 27
type input "Ask Jordan to try and verify them to find out"
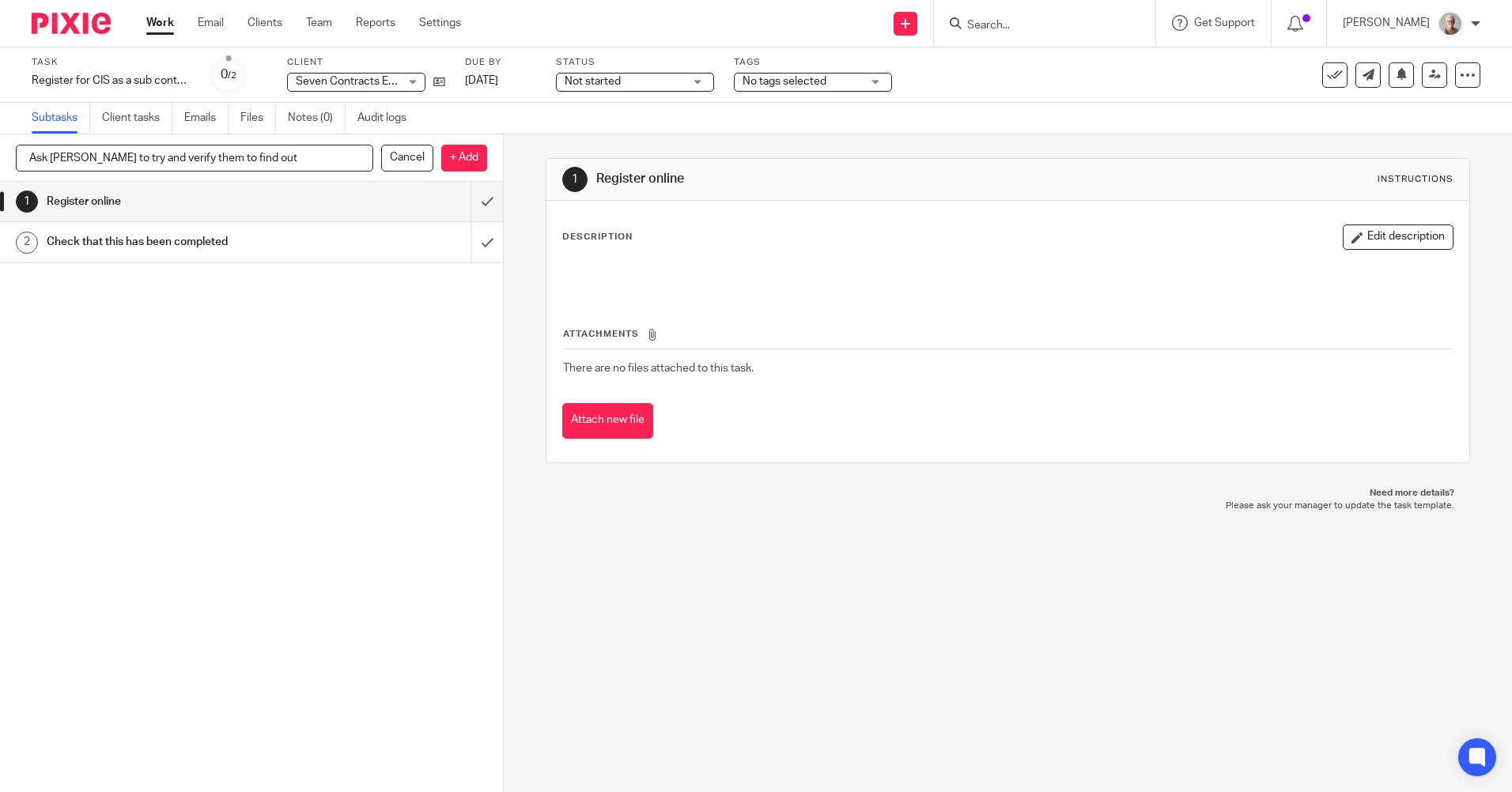
drag, startPoint x: 457, startPoint y: 162, endPoint x: 431, endPoint y: 266, distance: 107.2
click at [437, 266] on div "+ Add subtask Ask Jordan to try and verify them to find out Cancel + Add 1 Regi…" at bounding box center [251, 438] width 503 height 610
click at [462, 160] on p "+ Add" at bounding box center [464, 158] width 46 height 27
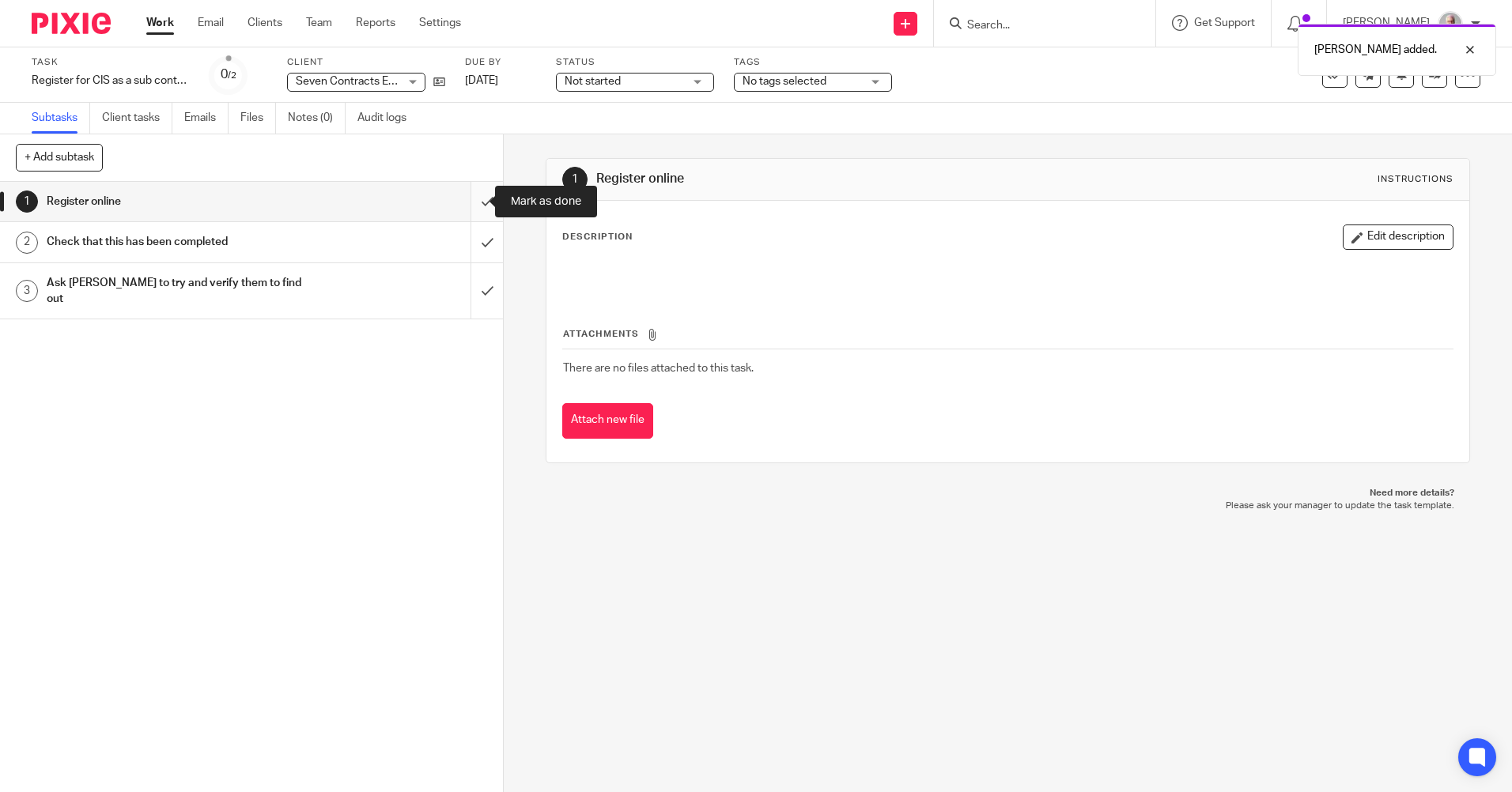
click at [474, 198] on input "submit" at bounding box center [251, 202] width 503 height 40
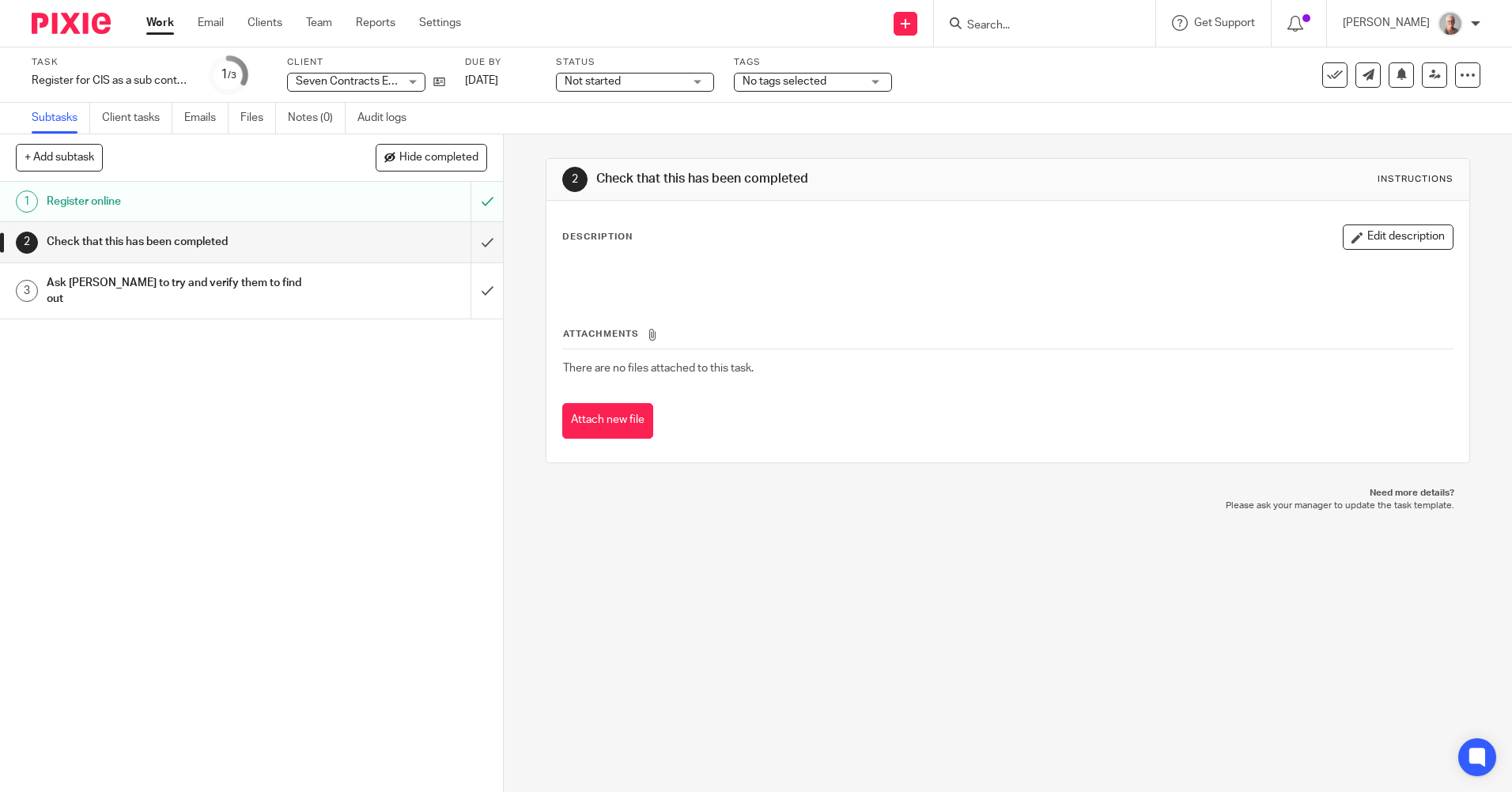
click at [1012, 25] on input "Search" at bounding box center [1036, 26] width 142 height 14
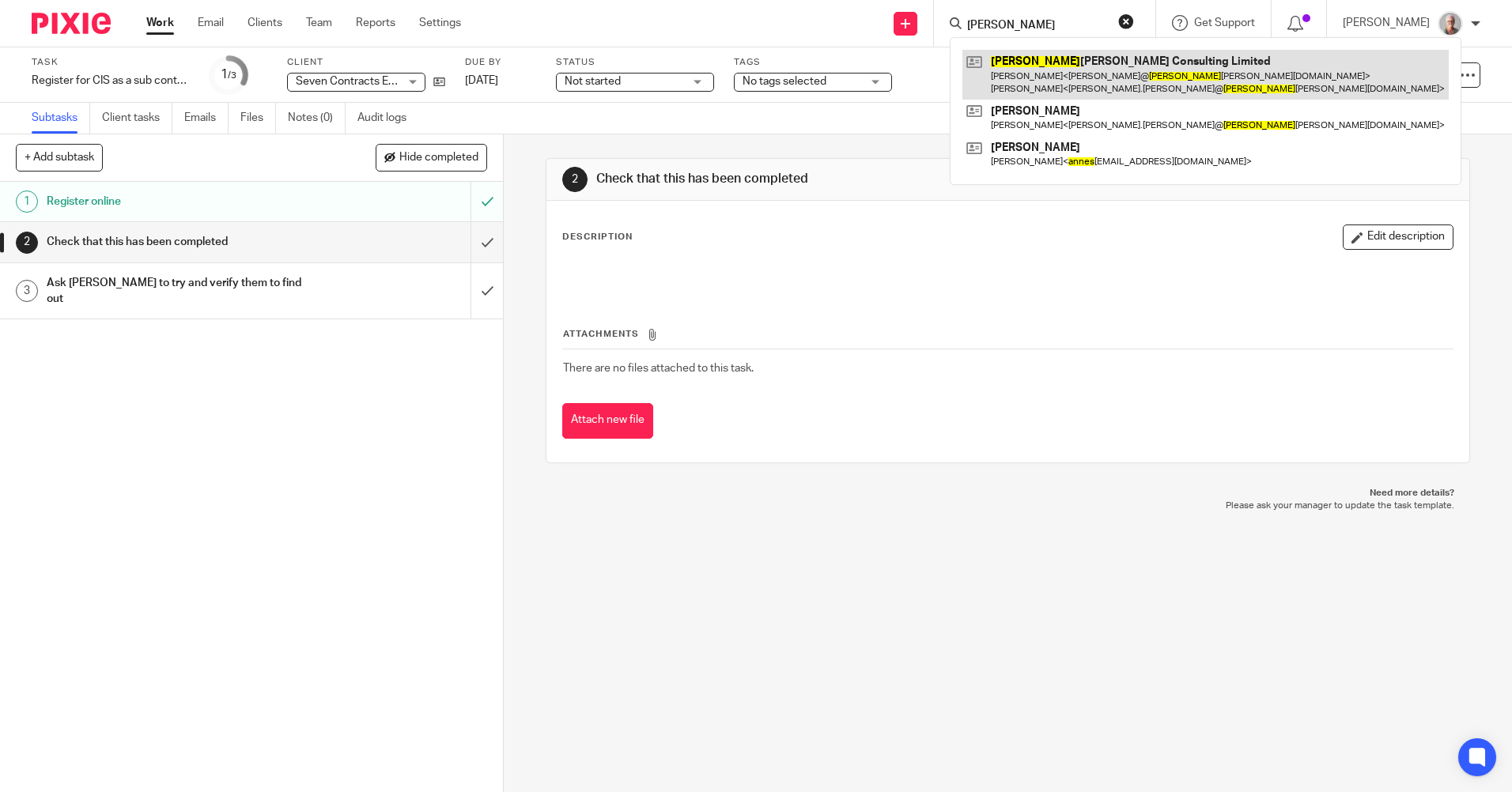
type input "agnes"
click at [1074, 74] on link at bounding box center [1205, 74] width 487 height 49
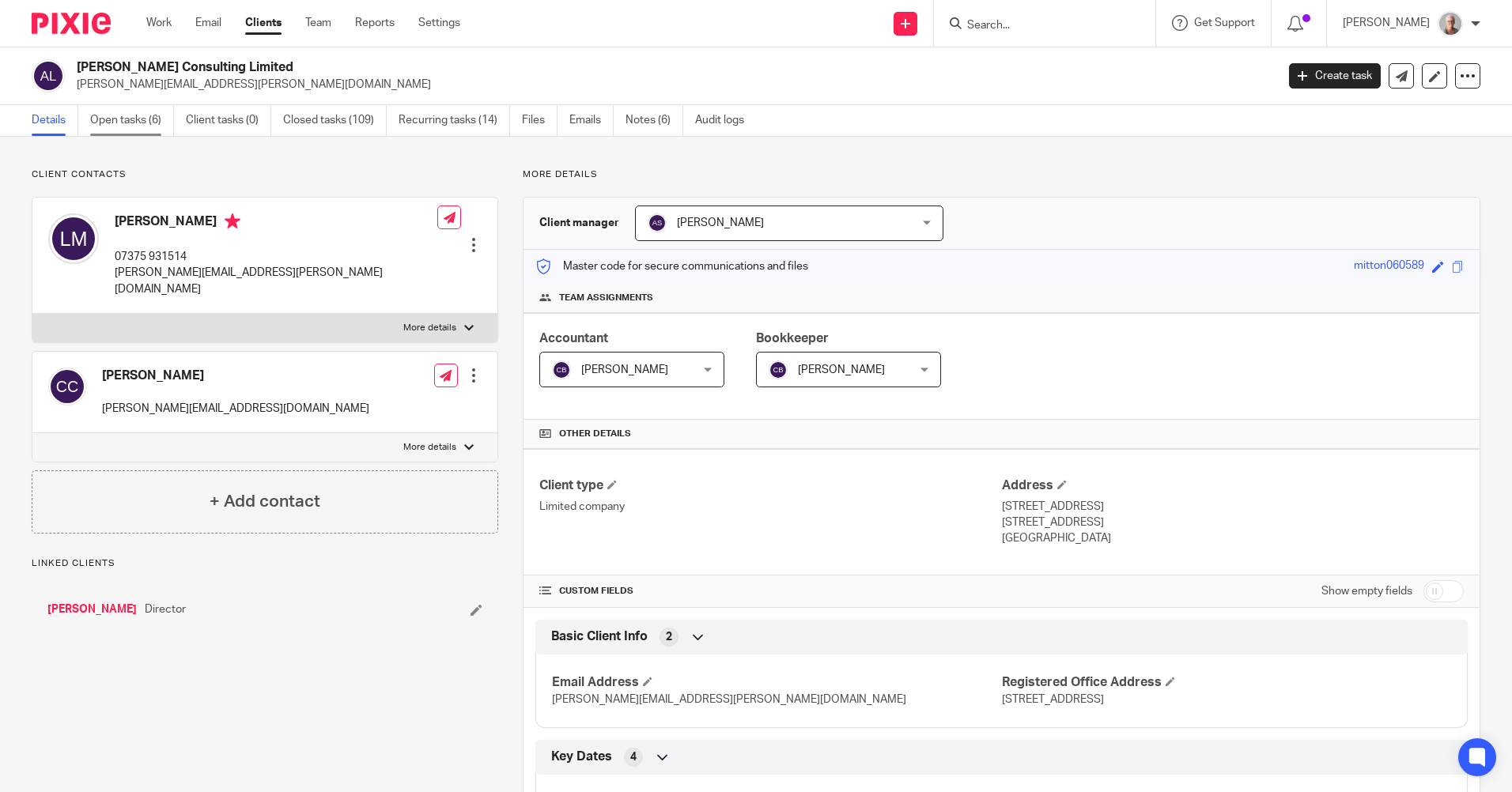
click at [113, 120] on link "Open tasks (6)" at bounding box center [132, 120] width 84 height 31
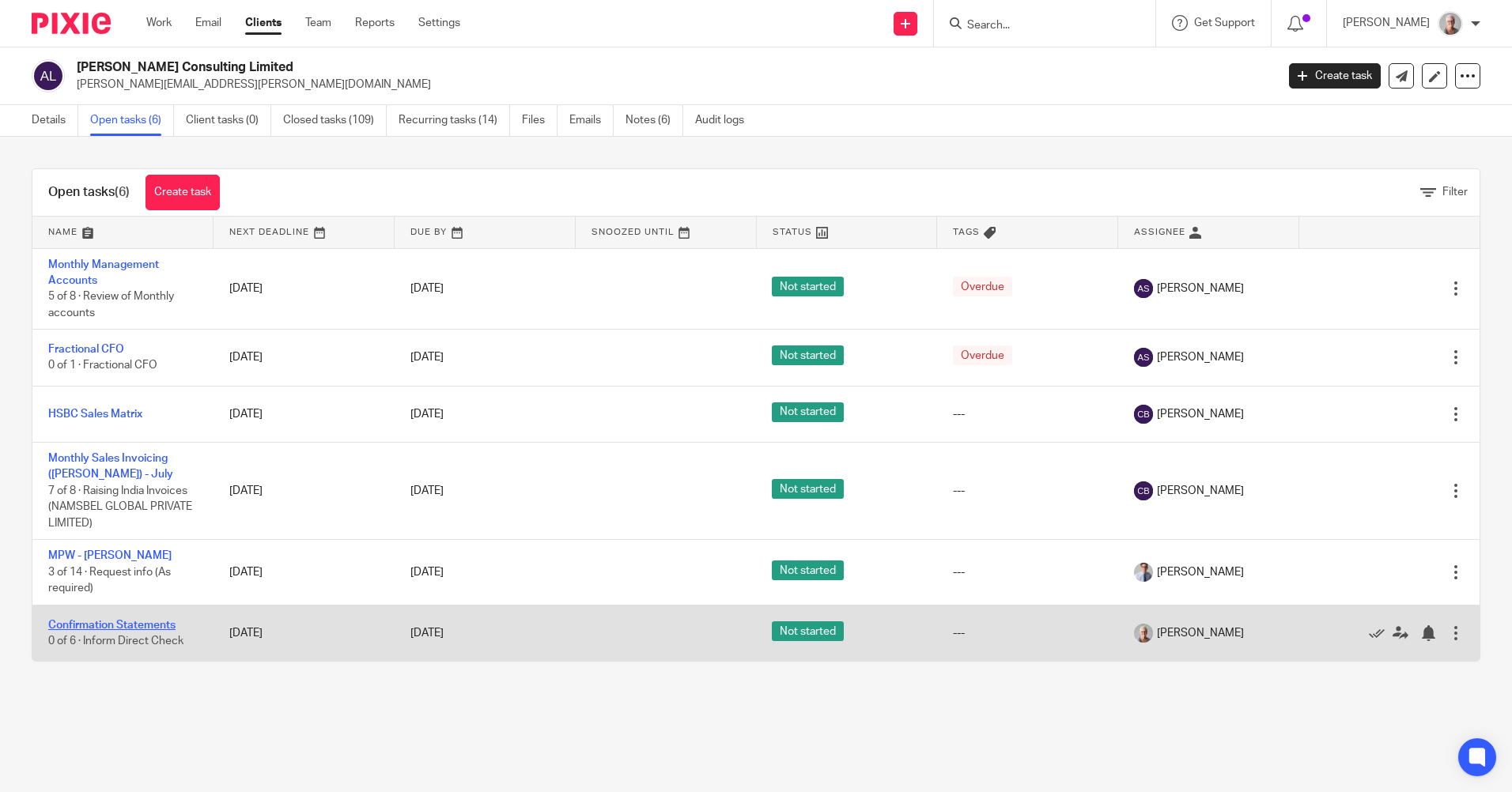
click at [115, 622] on link "Confirmation Statements" at bounding box center [111, 624] width 127 height 11
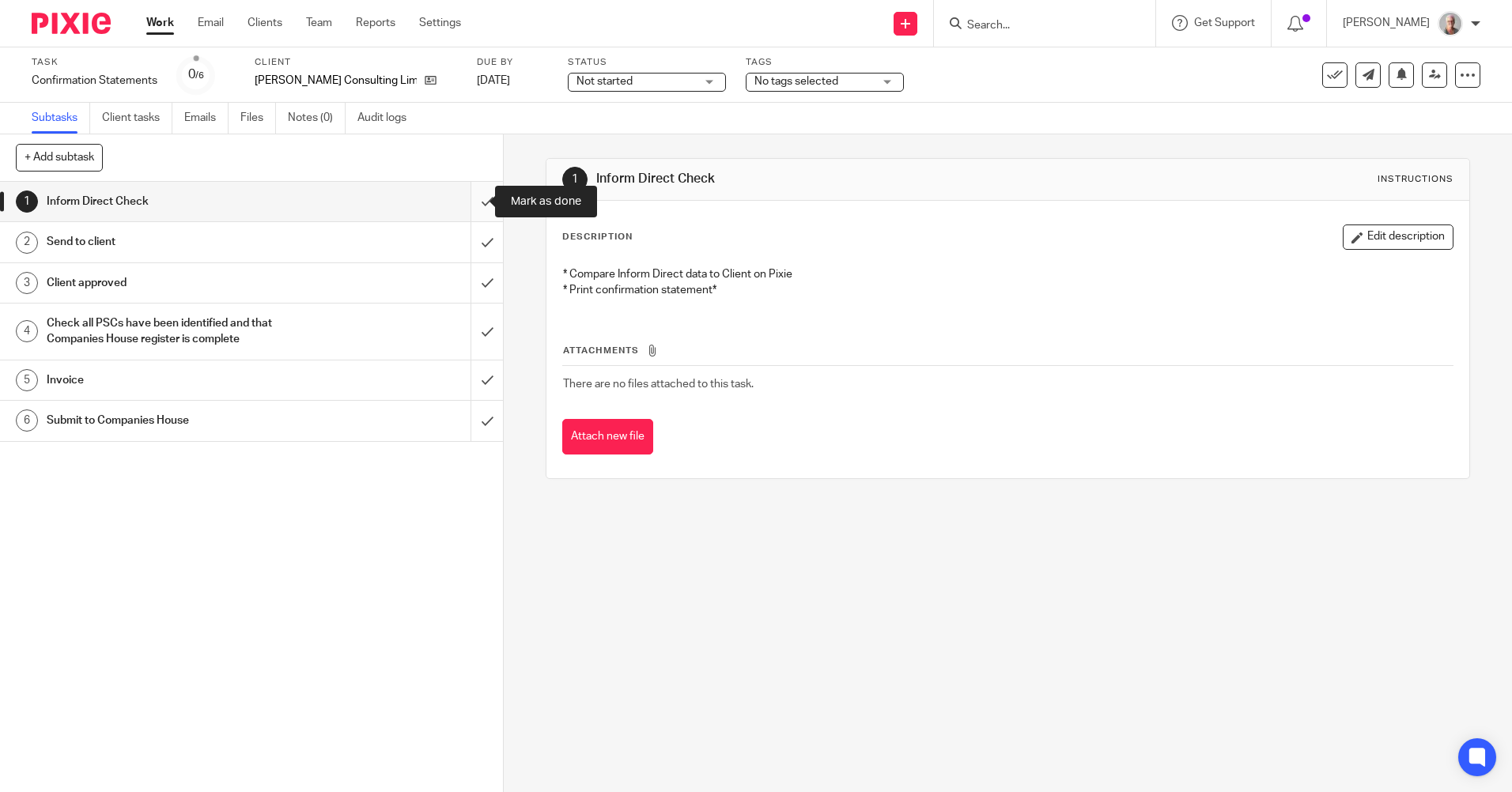
click at [473, 199] on input "submit" at bounding box center [251, 202] width 503 height 40
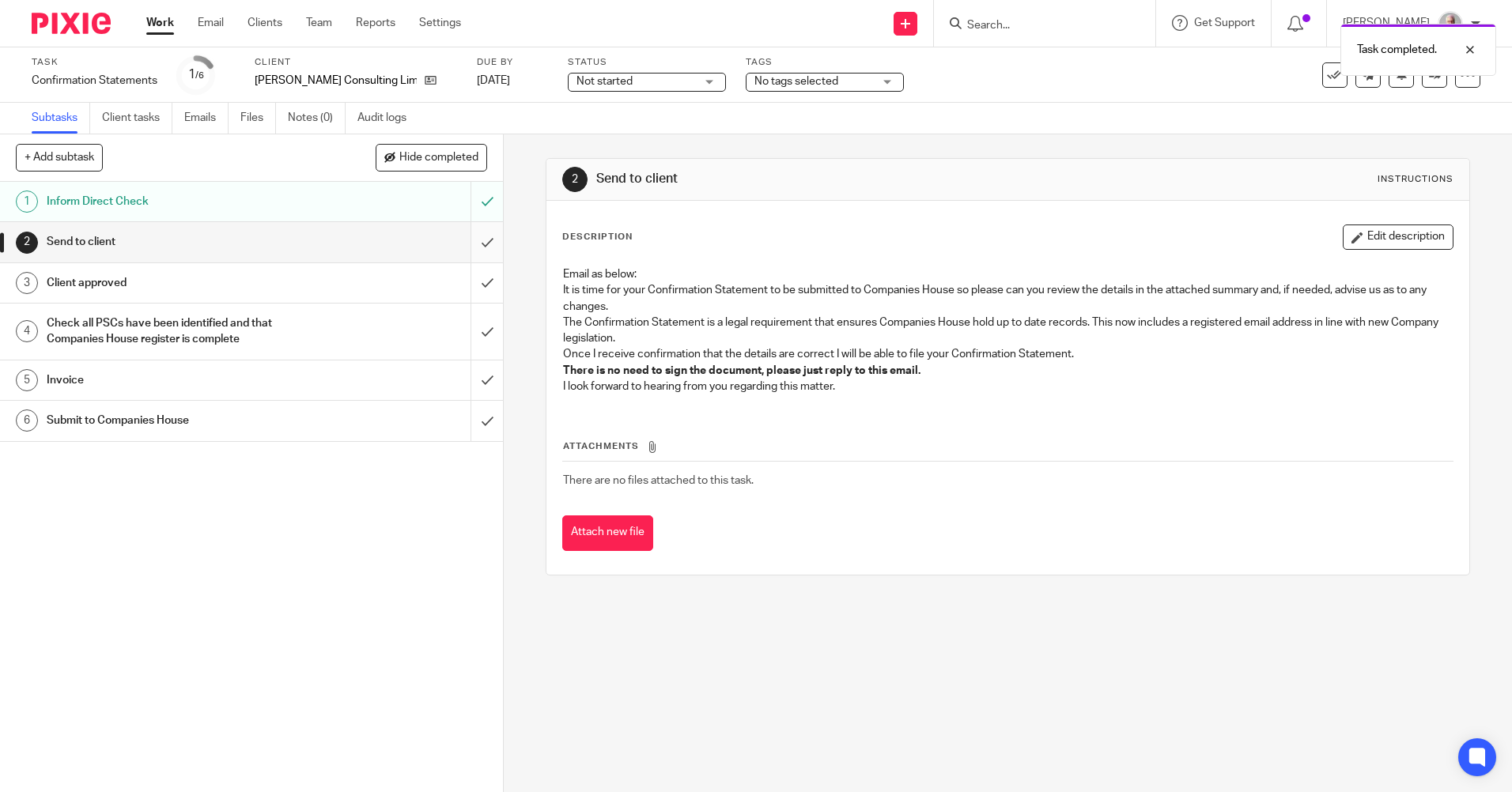
drag, startPoint x: 0, startPoint y: 0, endPoint x: 473, endPoint y: 258, distance: 538.8
click at [473, 258] on input "submit" at bounding box center [251, 242] width 503 height 40
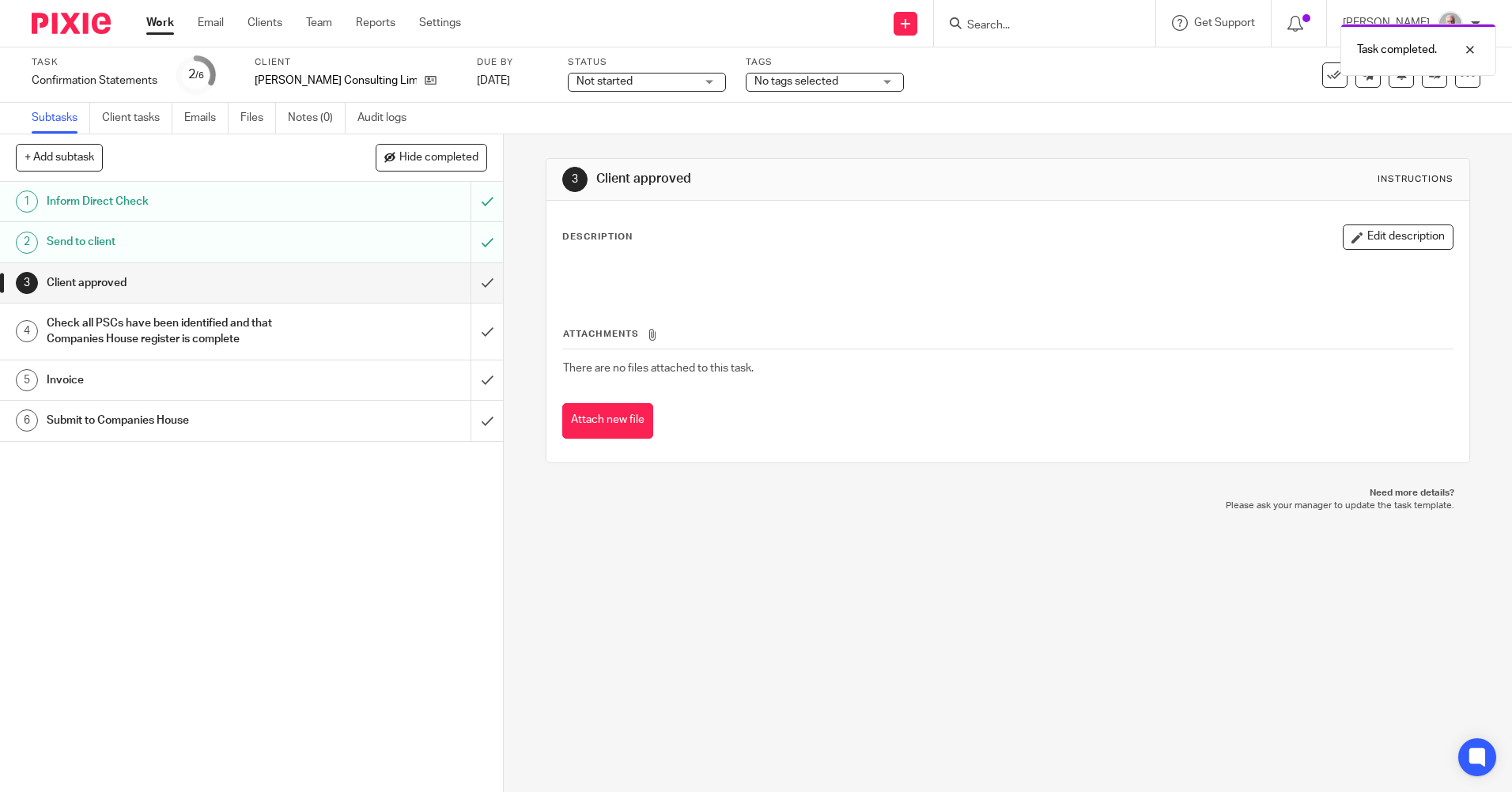
click at [225, 239] on h1 "Send to client" at bounding box center [183, 242] width 272 height 24
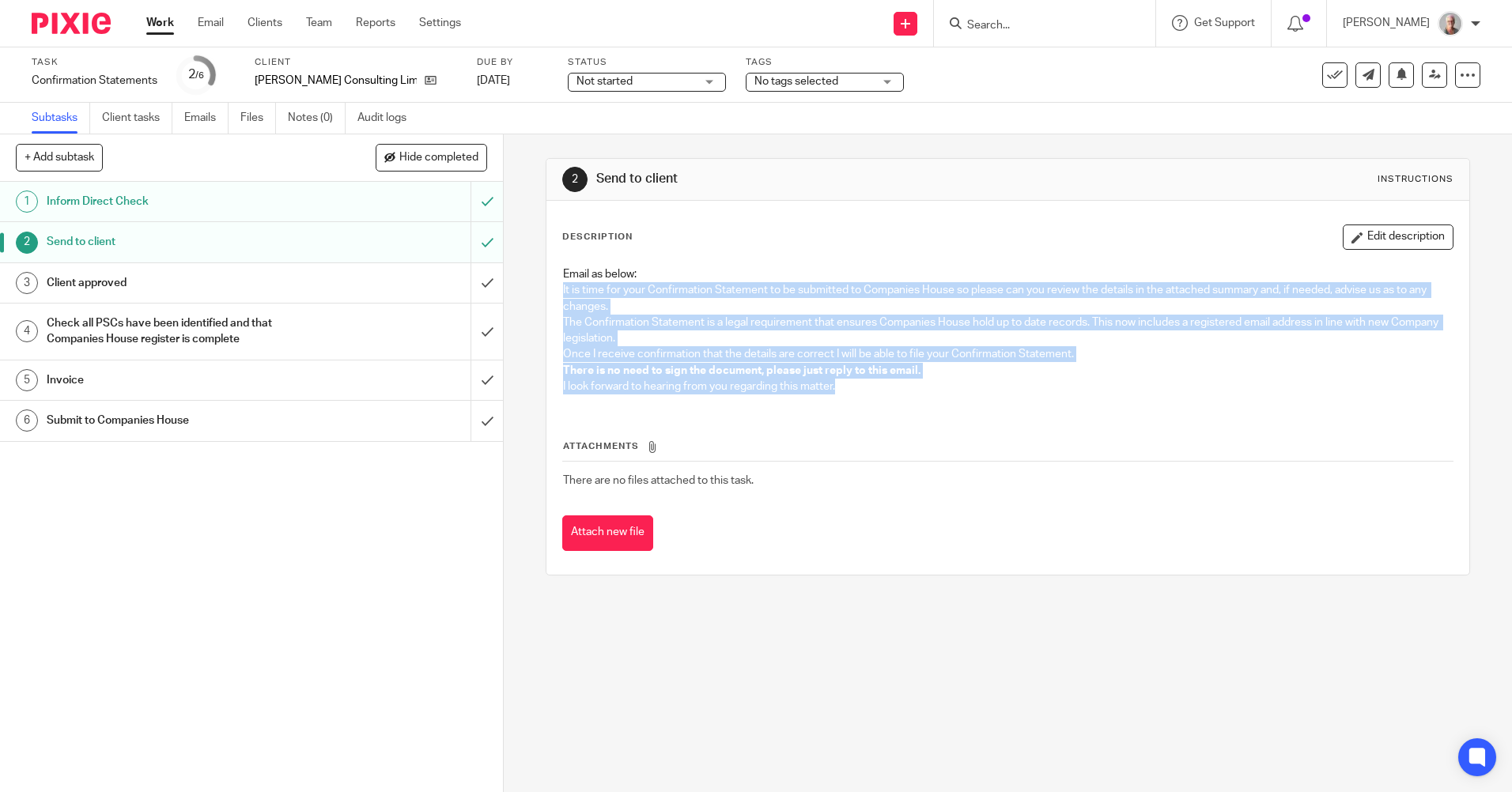
drag, startPoint x: 555, startPoint y: 288, endPoint x: 902, endPoint y: 408, distance: 367.2
click at [902, 408] on div "Description Edit description Email as below: It is time for your Confirmation S…" at bounding box center [1006, 388] width 890 height 327
copy div "It is time for your Confirmation Statement to be submitted to Companies House s…"
click at [425, 83] on icon at bounding box center [431, 80] width 12 height 12
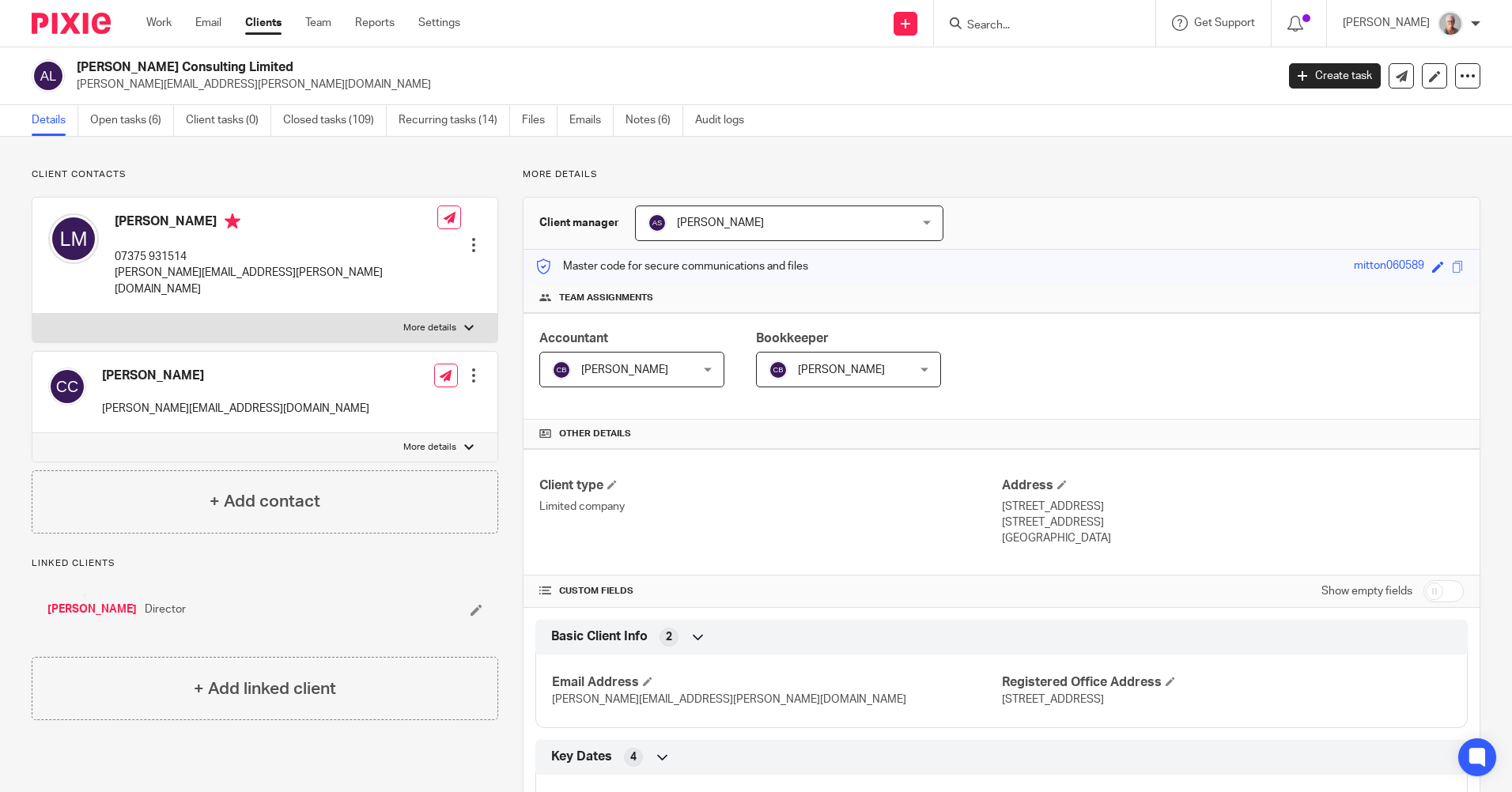
click at [1013, 24] on input "Search" at bounding box center [1036, 26] width 142 height 14
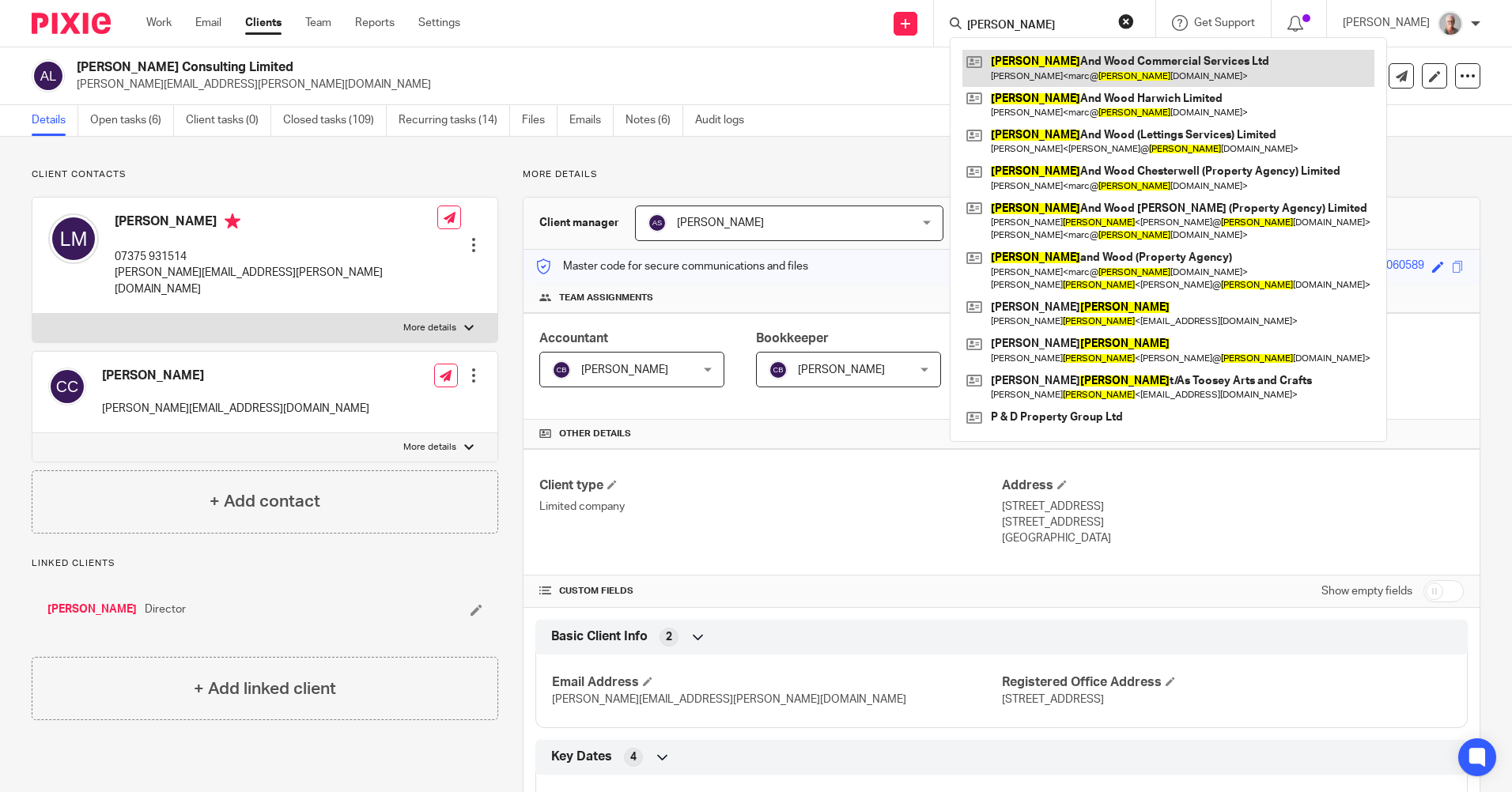
type input "[PERSON_NAME]"
click at [1051, 81] on link at bounding box center [1168, 68] width 412 height 36
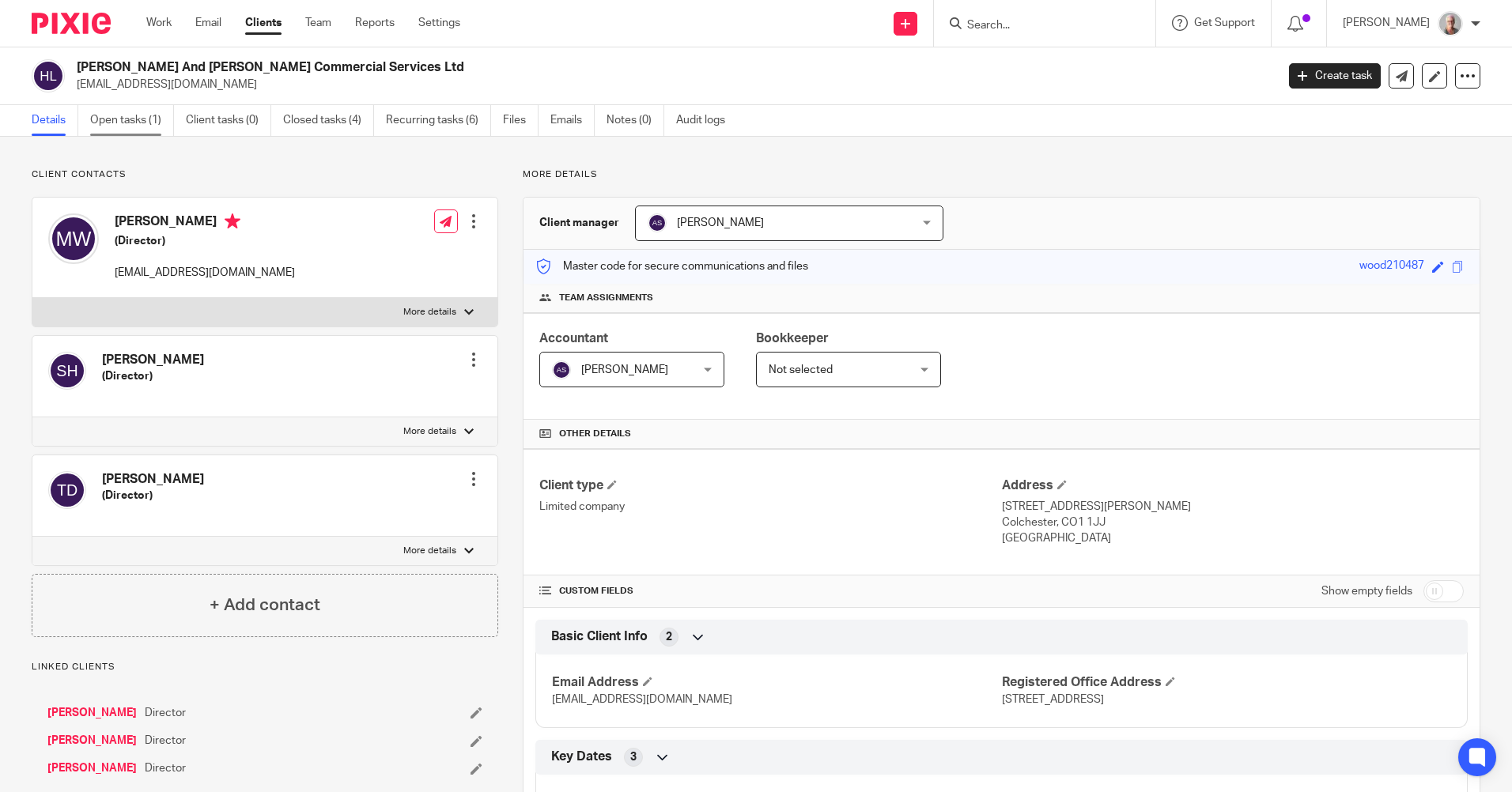
click at [110, 127] on link "Open tasks (1)" at bounding box center [132, 120] width 84 height 31
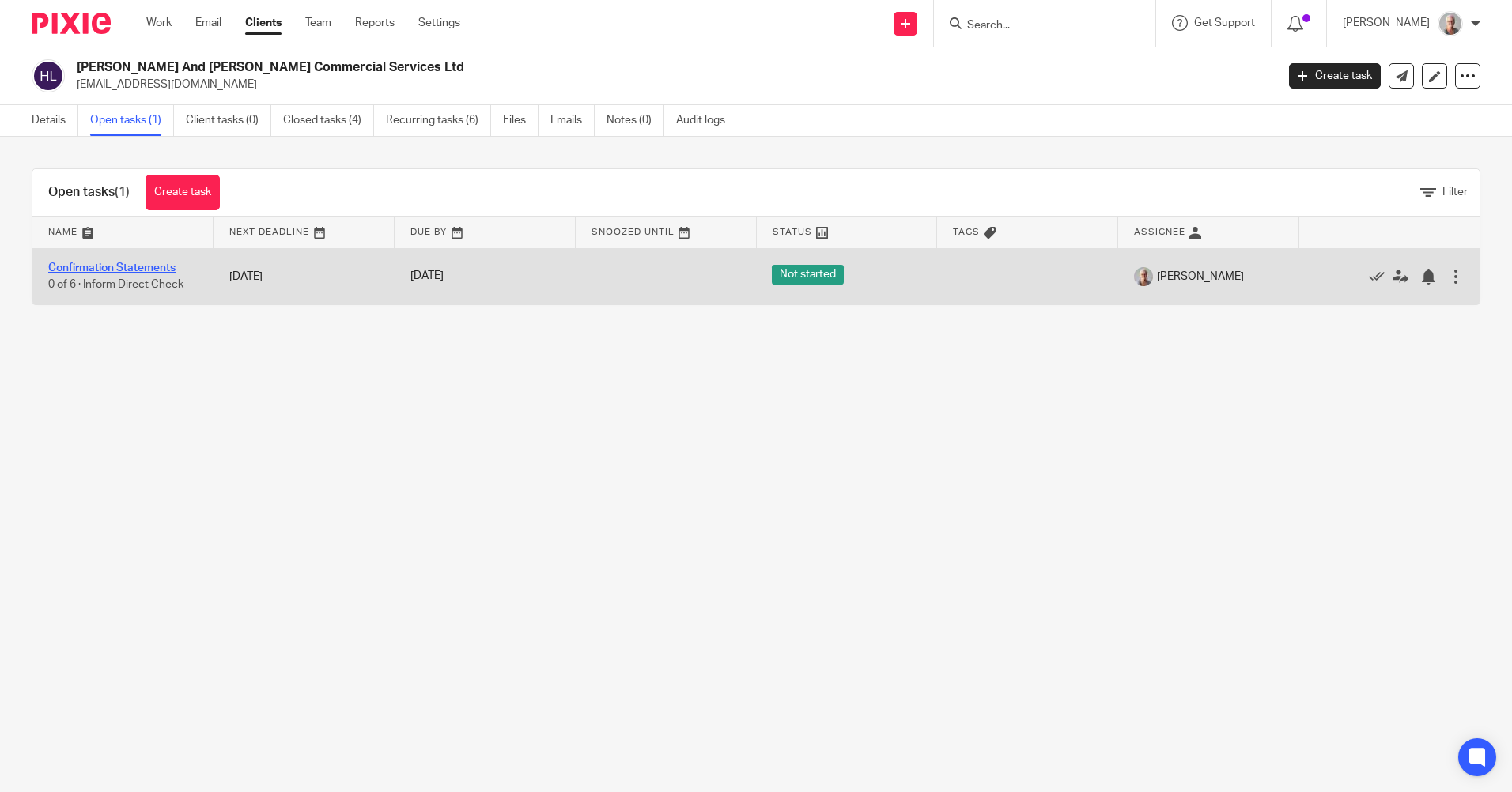
click at [132, 269] on link "Confirmation Statements" at bounding box center [111, 268] width 127 height 11
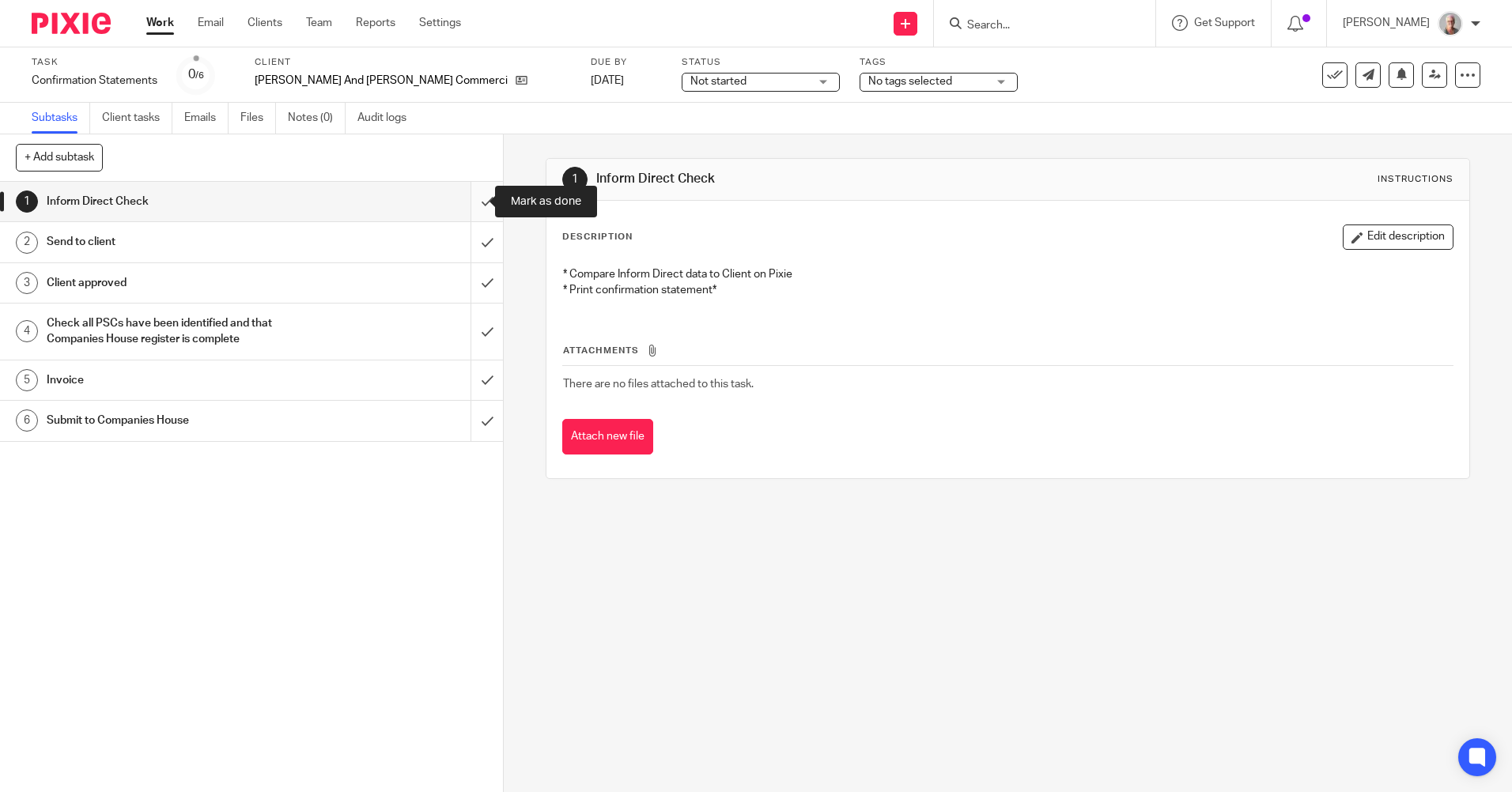
click at [470, 200] on input "submit" at bounding box center [251, 202] width 503 height 40
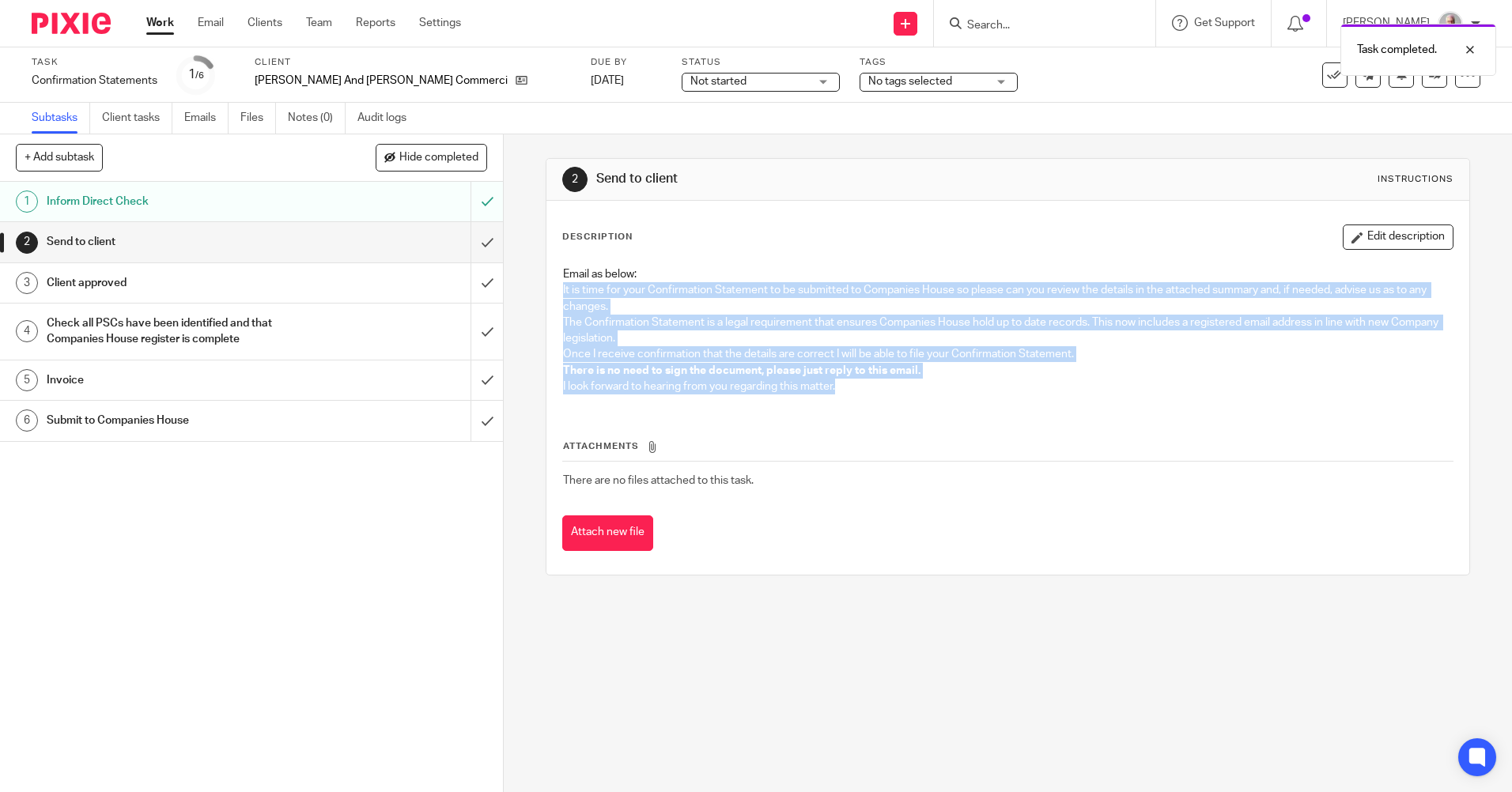
drag, startPoint x: 557, startPoint y: 294, endPoint x: 884, endPoint y: 388, distance: 340.2
click at [884, 388] on div "Email as below: It is time for your Confirmation Statement to be submitted to C…" at bounding box center [1006, 333] width 904 height 148
copy div "It is time for your Confirmation Statement to be submitted to Companies House s…"
click at [471, 241] on input "submit" at bounding box center [251, 242] width 503 height 40
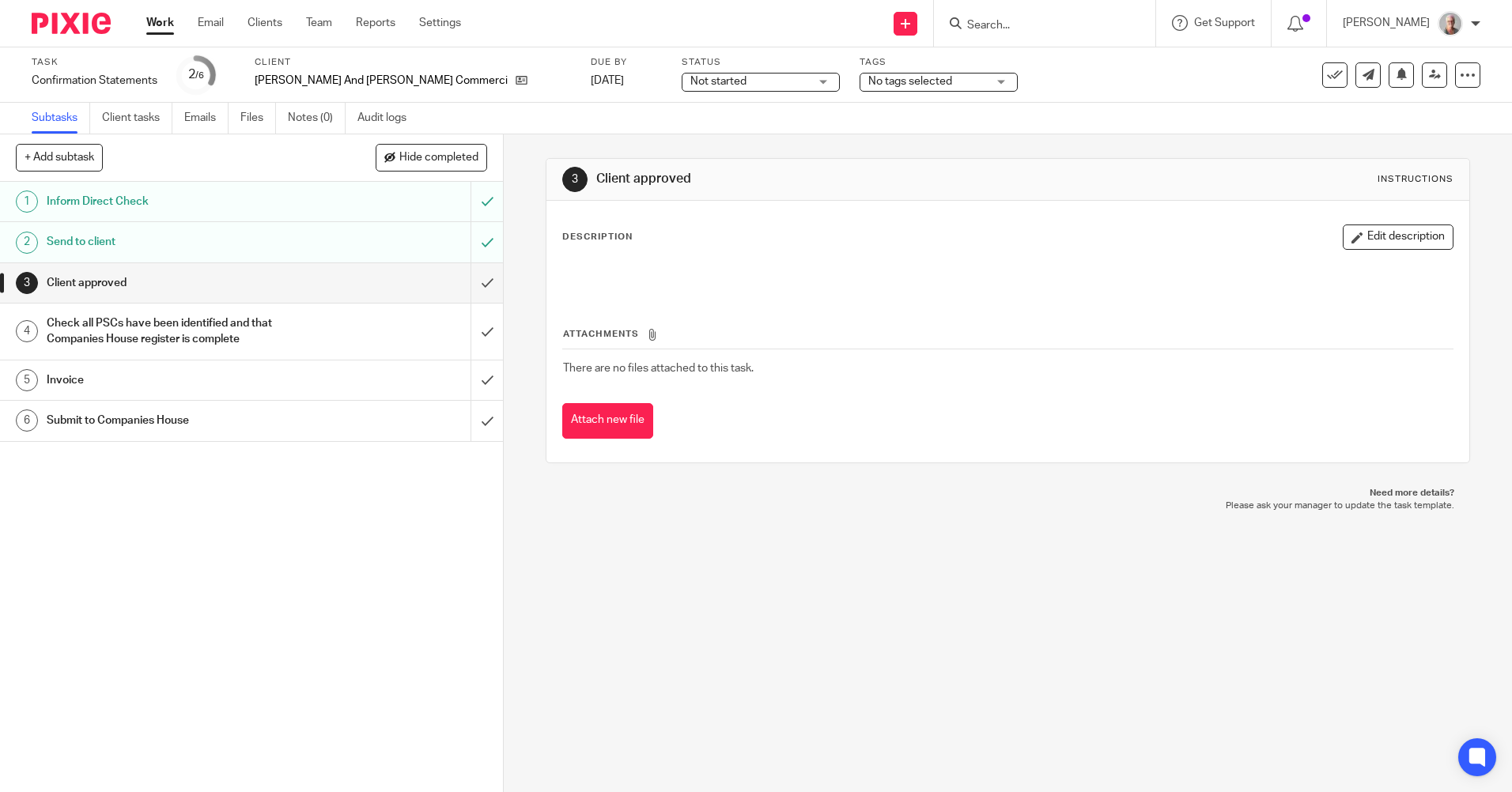
click at [1012, 30] on input "Search" at bounding box center [1036, 26] width 142 height 14
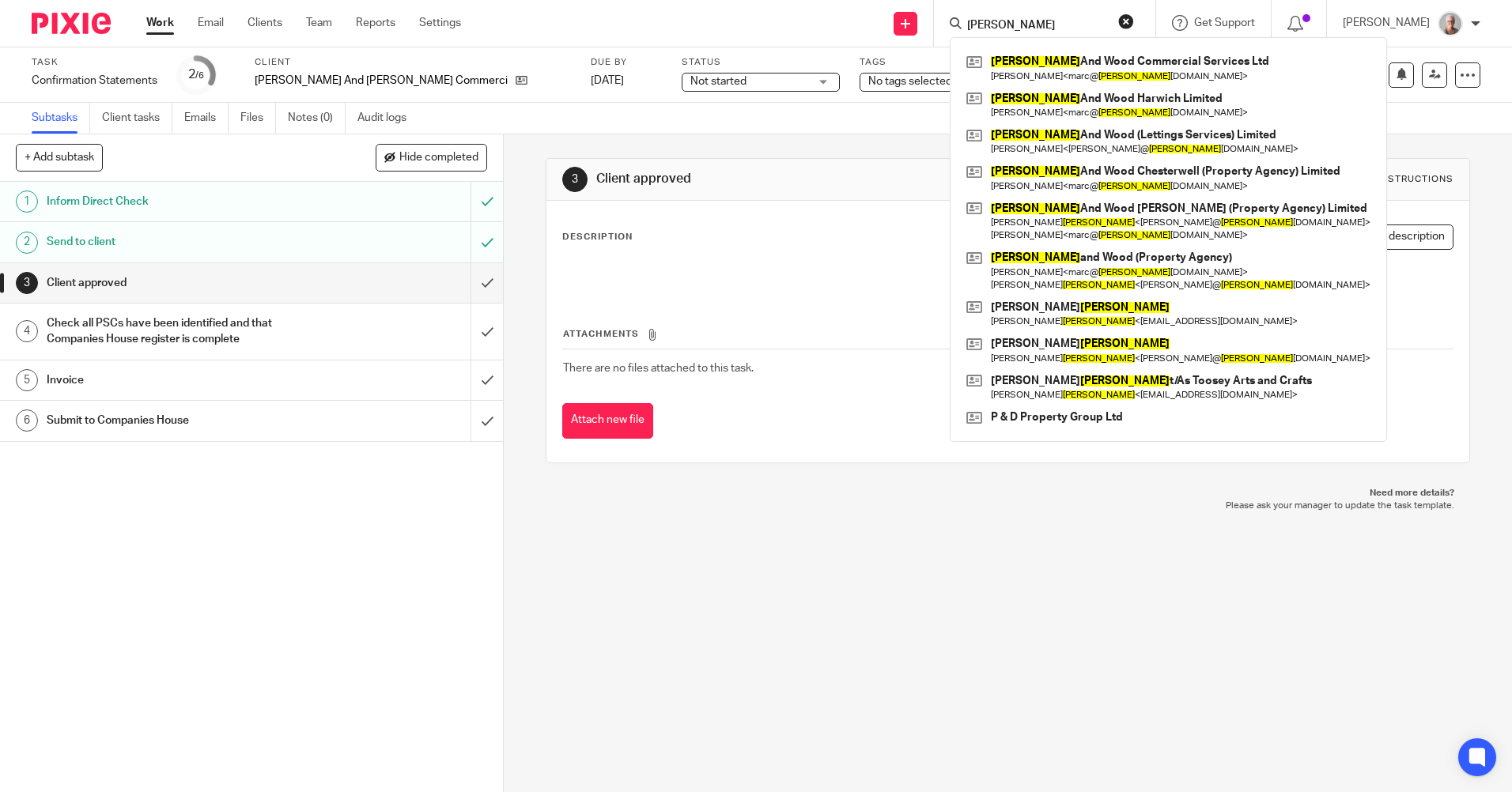
type input "[PERSON_NAME]"
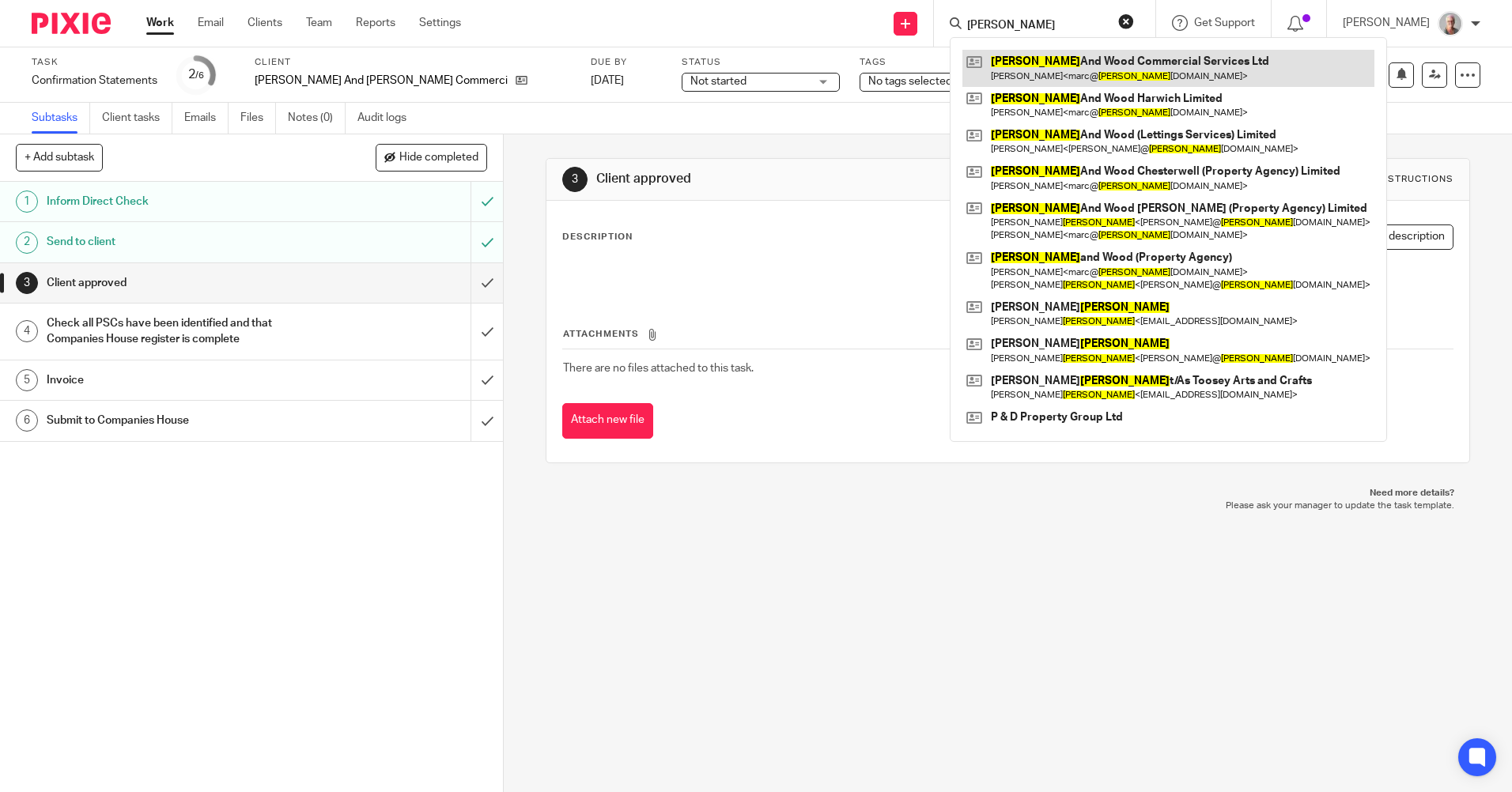
click at [1094, 71] on link at bounding box center [1168, 68] width 412 height 36
